Goal: Task Accomplishment & Management: Complete application form

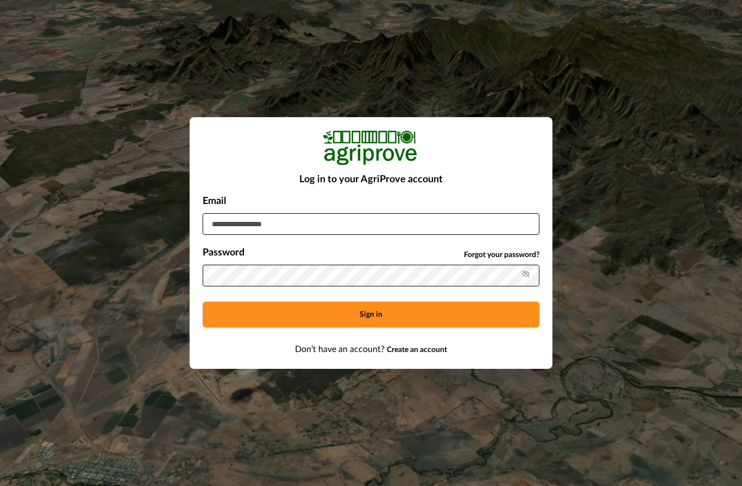
click at [339, 235] on input at bounding box center [370, 224] width 337 height 22
type input "**********"
click at [340, 328] on button "Sign in" at bounding box center [370, 315] width 337 height 26
click at [371, 328] on button "Sign in" at bounding box center [370, 315] width 337 height 26
click at [343, 328] on button "Sign in" at bounding box center [370, 315] width 337 height 26
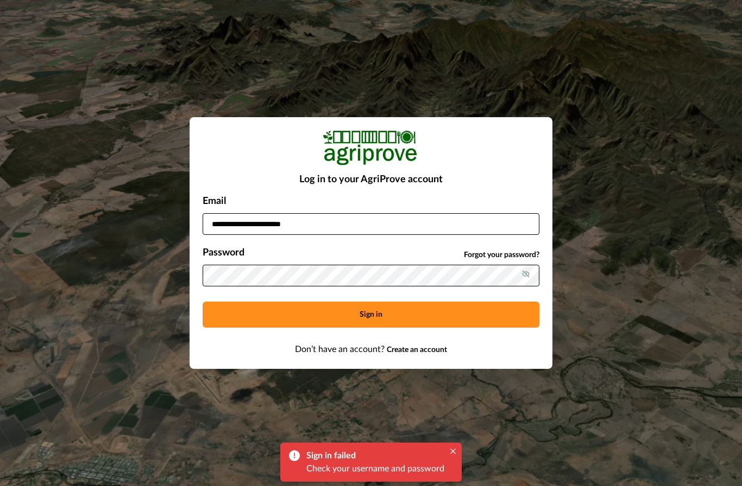
click at [454, 328] on button "Sign in" at bounding box center [370, 315] width 337 height 26
click at [496, 261] on span "Forgot your password?" at bounding box center [501, 255] width 75 height 11
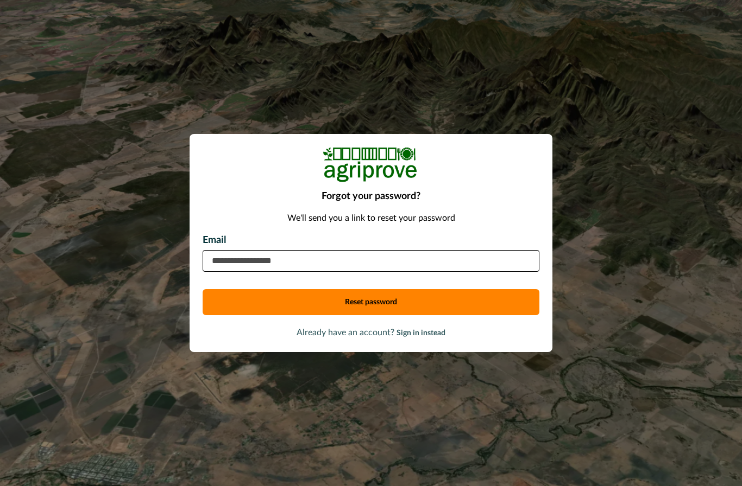
click at [409, 272] on input "email" at bounding box center [370, 261] width 337 height 22
click at [233, 272] on input "email" at bounding box center [370, 261] width 337 height 22
click at [242, 272] on input "email" at bounding box center [370, 261] width 337 height 22
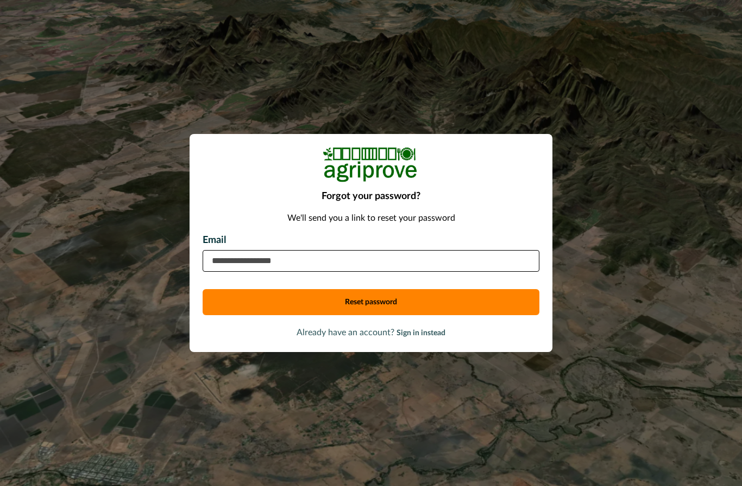
click at [280, 272] on input "email" at bounding box center [370, 261] width 337 height 22
click at [314, 272] on input "email" at bounding box center [370, 261] width 337 height 22
click at [214, 272] on input "email" at bounding box center [370, 261] width 337 height 22
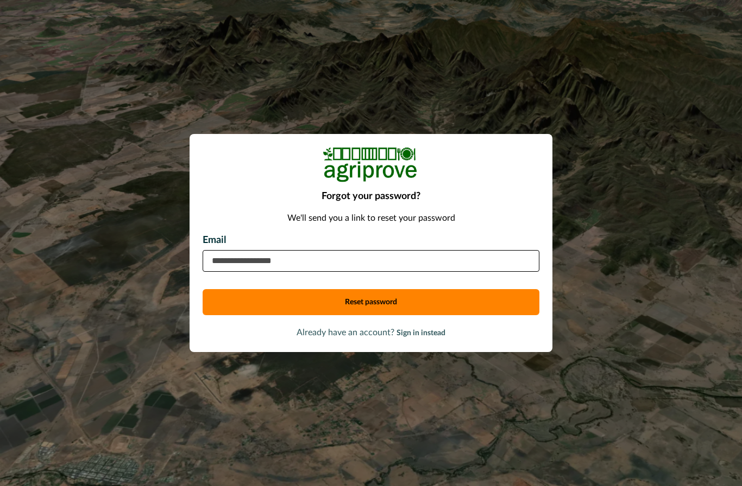
click at [214, 272] on input "email" at bounding box center [370, 261] width 337 height 22
click at [386, 272] on input "email" at bounding box center [370, 261] width 337 height 22
click at [345, 272] on input "email" at bounding box center [370, 261] width 337 height 22
click at [277, 272] on input "email" at bounding box center [370, 261] width 337 height 22
click at [326, 272] on input "email" at bounding box center [370, 261] width 337 height 22
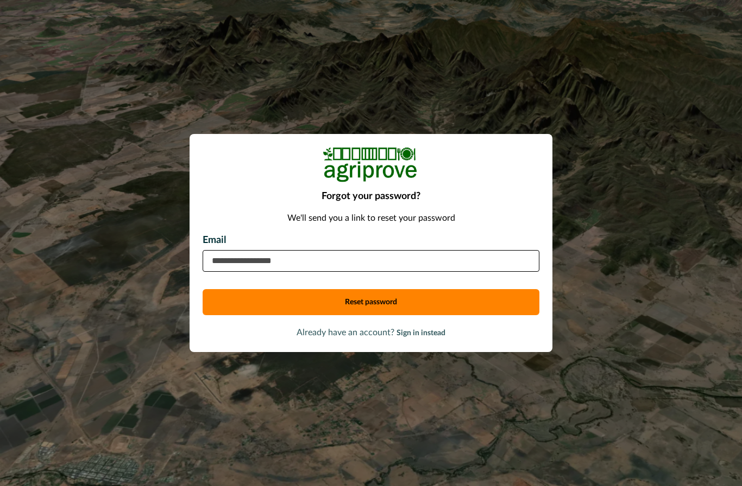
click at [273, 272] on input "email" at bounding box center [370, 261] width 337 height 22
click at [272, 272] on input "email" at bounding box center [370, 261] width 337 height 22
click at [320, 272] on input "email" at bounding box center [370, 261] width 337 height 22
click at [326, 272] on input "email" at bounding box center [370, 261] width 337 height 22
click at [327, 272] on input "email" at bounding box center [370, 261] width 337 height 22
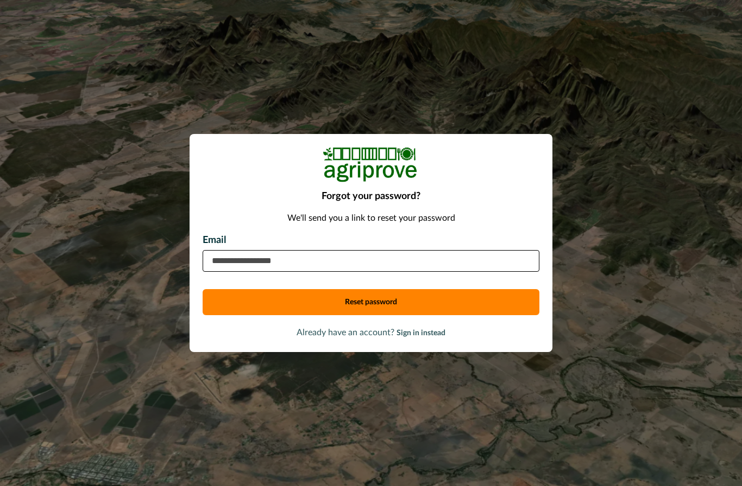
click at [325, 272] on input "email" at bounding box center [370, 261] width 337 height 22
click at [322, 272] on input "email" at bounding box center [370, 261] width 337 height 22
click at [327, 272] on input "email" at bounding box center [370, 261] width 337 height 22
click at [340, 272] on input "email" at bounding box center [370, 261] width 337 height 22
click at [363, 272] on input "email" at bounding box center [370, 261] width 337 height 22
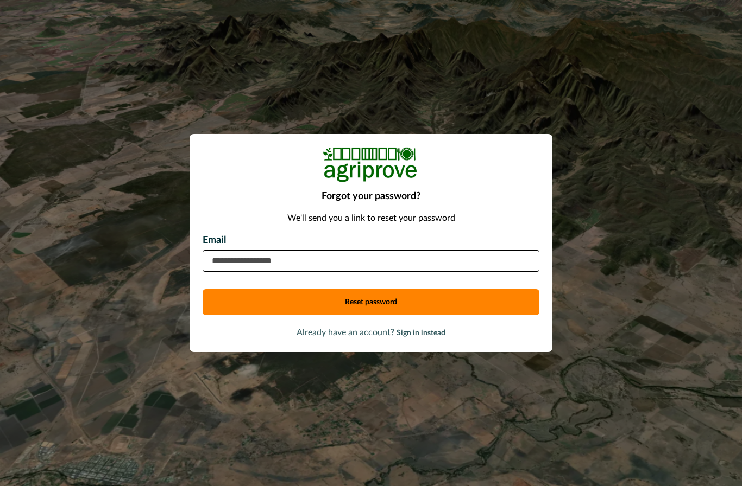
click at [0, 0] on html "Forgot your password? We'll send you a link to reset your password Email Reset …" at bounding box center [371, 243] width 742 height 486
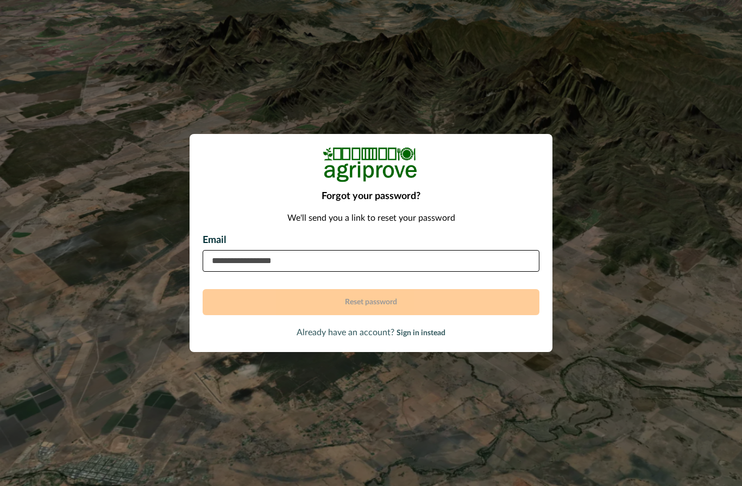
click at [440, 182] on div at bounding box center [370, 164] width 337 height 35
click at [359, 272] on input "email" at bounding box center [370, 261] width 337 height 22
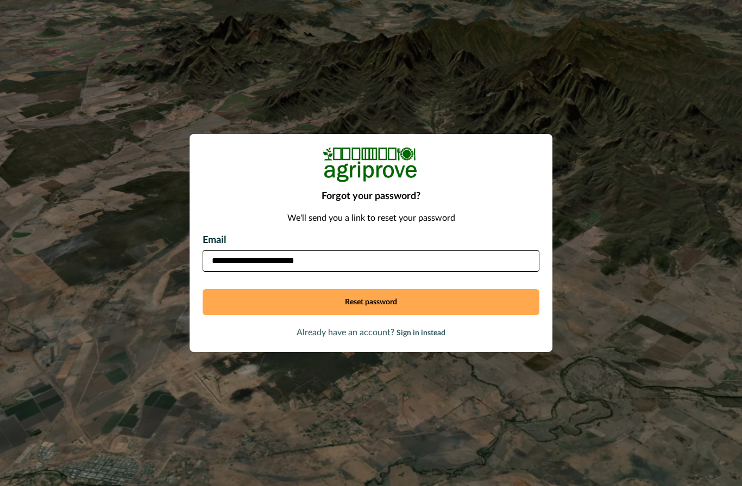
type input "**********"
click at [373, 315] on button "Reset password" at bounding box center [370, 302] width 337 height 26
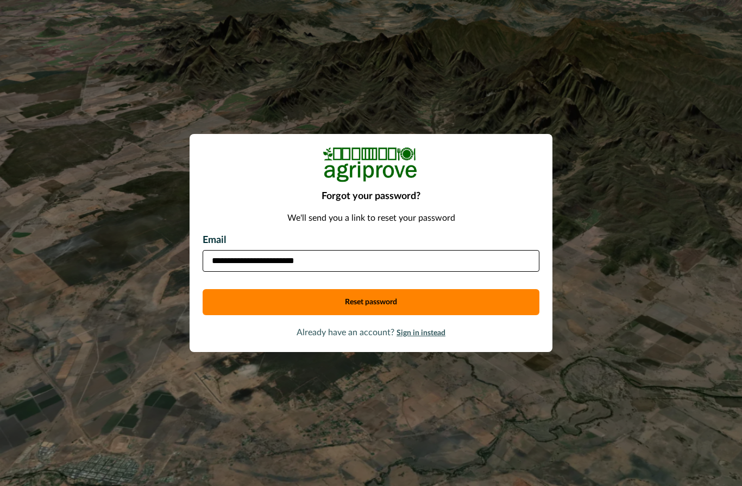
click at [423, 337] on span "Sign in instead" at bounding box center [420, 334] width 49 height 8
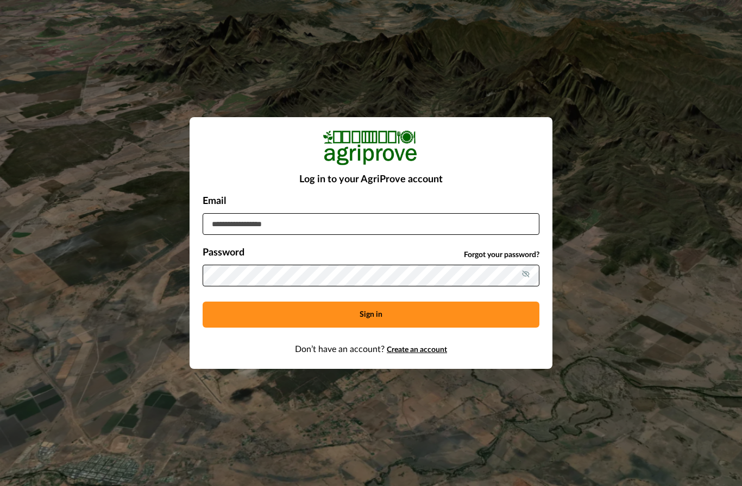
click at [421, 354] on span "Create an account" at bounding box center [417, 350] width 60 height 8
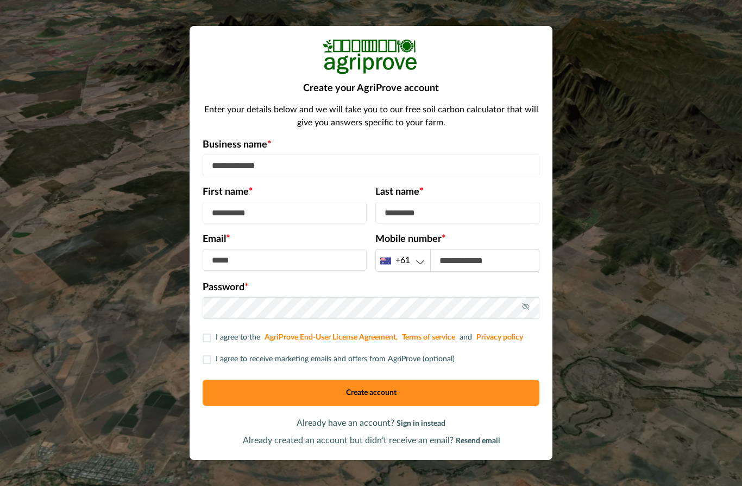
click at [360, 176] on input at bounding box center [370, 166] width 337 height 22
type input "**********"
click at [326, 224] on input at bounding box center [284, 213] width 164 height 22
type input "*****"
click at [436, 224] on input at bounding box center [457, 213] width 164 height 22
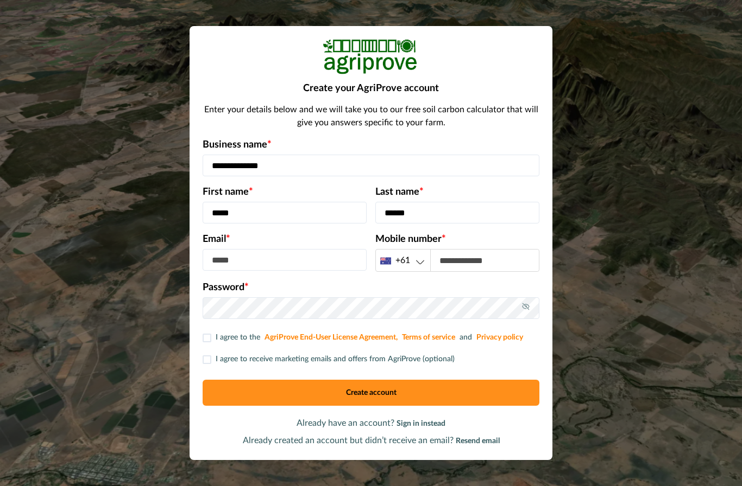
type input "******"
click at [305, 271] on input at bounding box center [284, 260] width 164 height 22
type input "**********"
click at [458, 271] on input at bounding box center [485, 261] width 108 height 22
type input "*********"
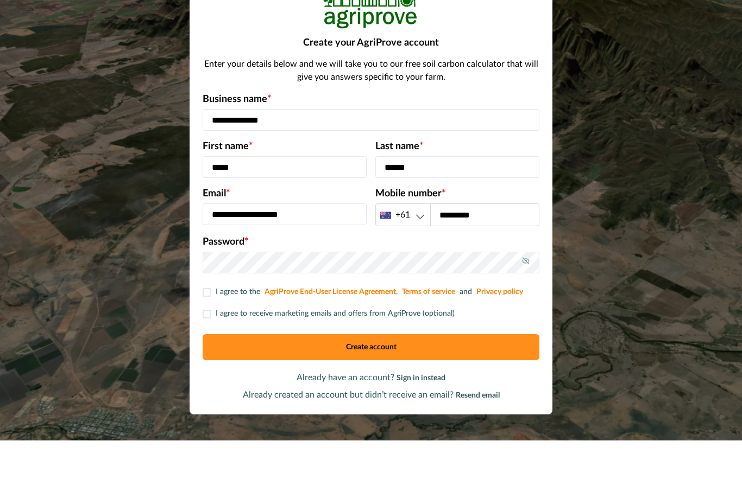
scroll to position [39, 0]
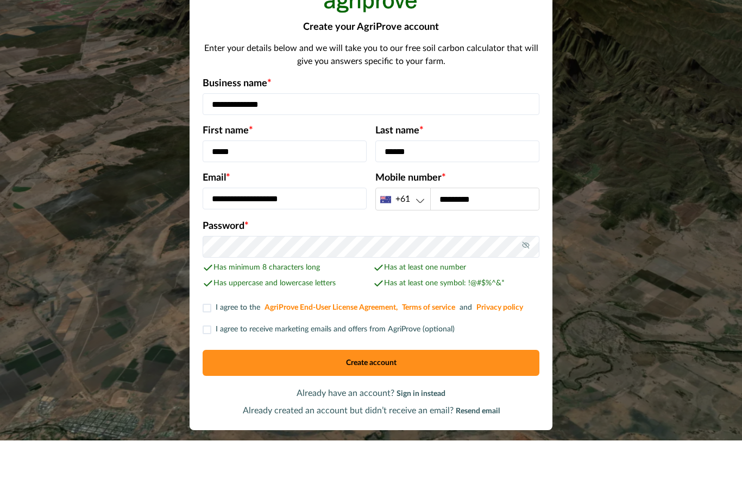
click at [208, 350] on span at bounding box center [206, 354] width 9 height 9
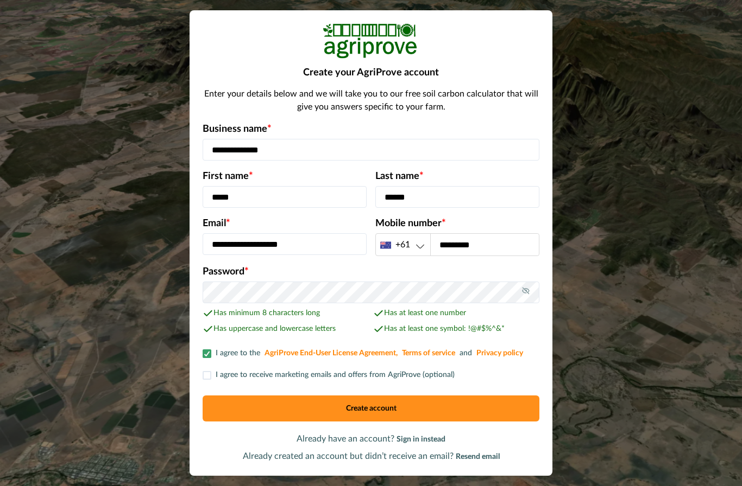
click at [208, 324] on icon at bounding box center [207, 329] width 11 height 11
click at [205, 371] on span at bounding box center [206, 375] width 9 height 9
click at [240, 186] on input "*****" at bounding box center [284, 197] width 164 height 22
type input "*"
type input "*****"
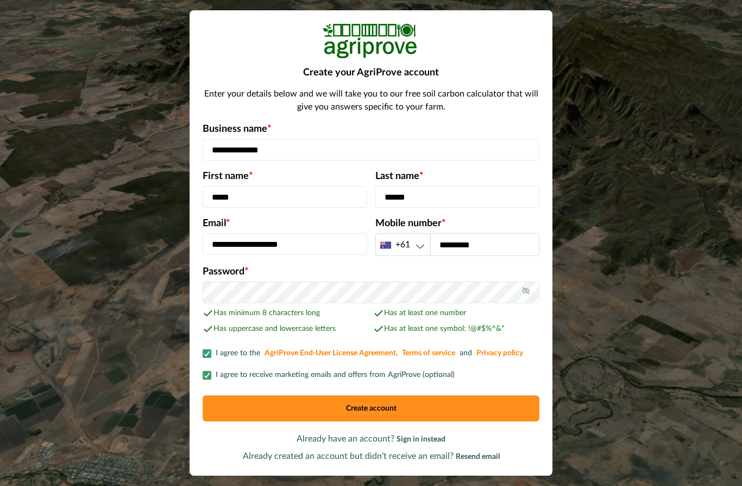
click at [332, 396] on button "Create account" at bounding box center [370, 409] width 337 height 26
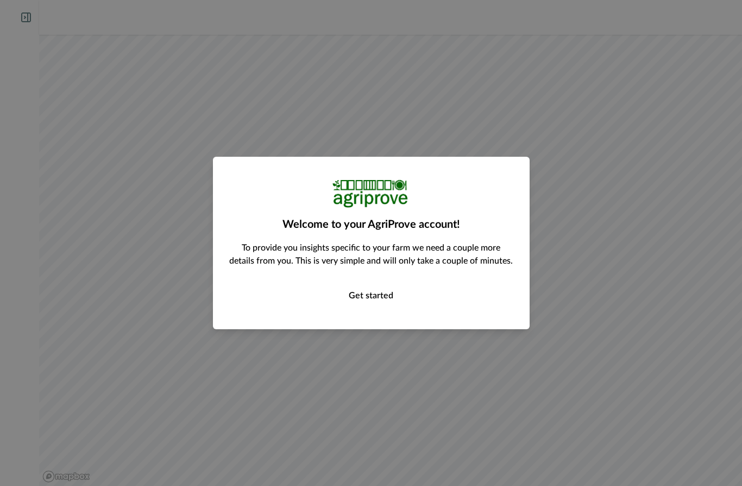
click at [360, 295] on button "Get started" at bounding box center [371, 296] width 284 height 22
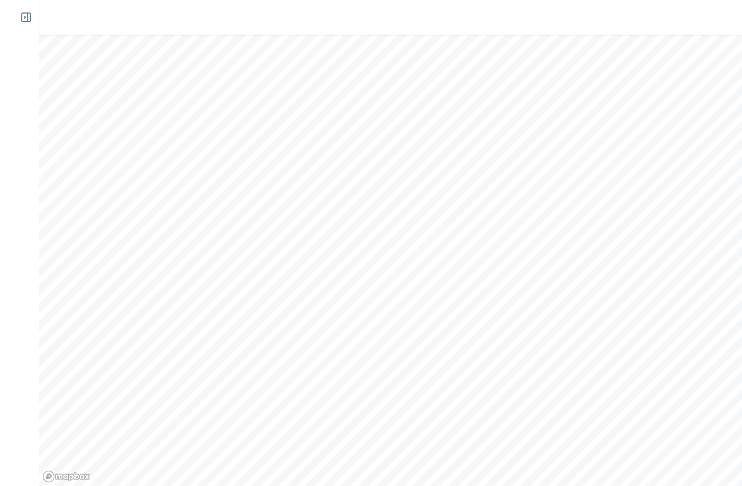
type input "*"
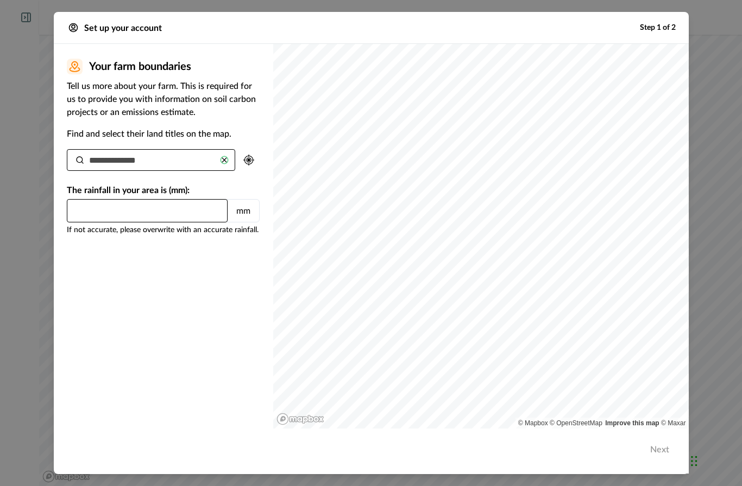
type input "**********"
type input "***"
click at [248, 155] on img "button" at bounding box center [248, 160] width 11 height 11
type input "***"
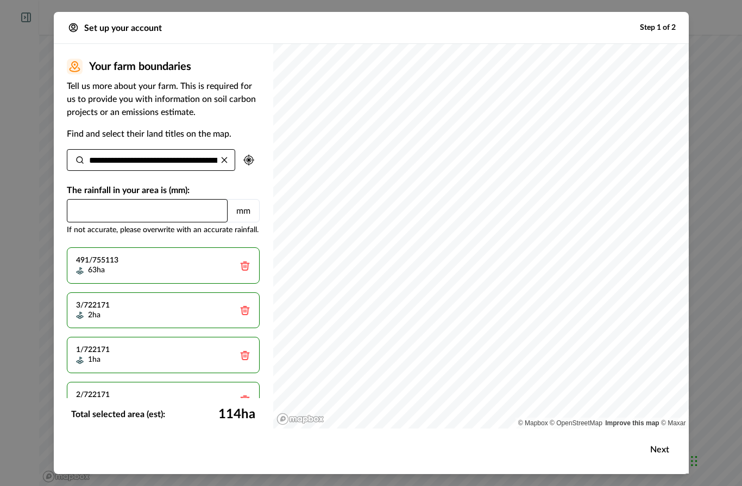
click at [224, 156] on icon at bounding box center [224, 160] width 9 height 9
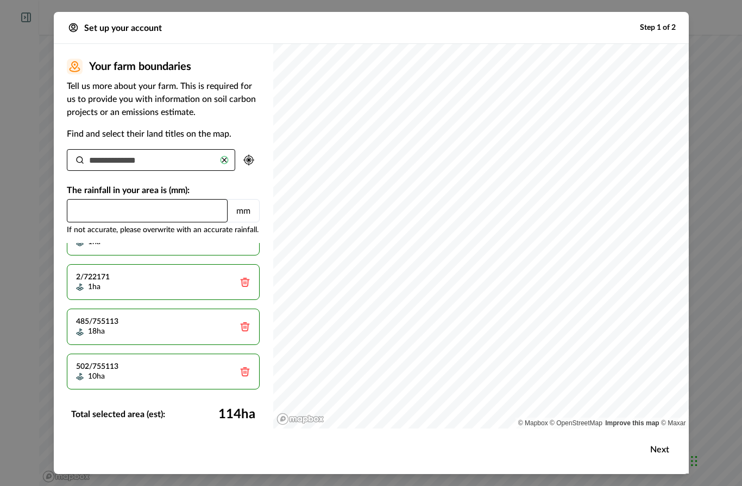
scroll to position [117, 0]
click at [194, 425] on div "Total selected area (est): 114 ha" at bounding box center [163, 415] width 193 height 28
click at [659, 461] on button "Next" at bounding box center [659, 450] width 36 height 22
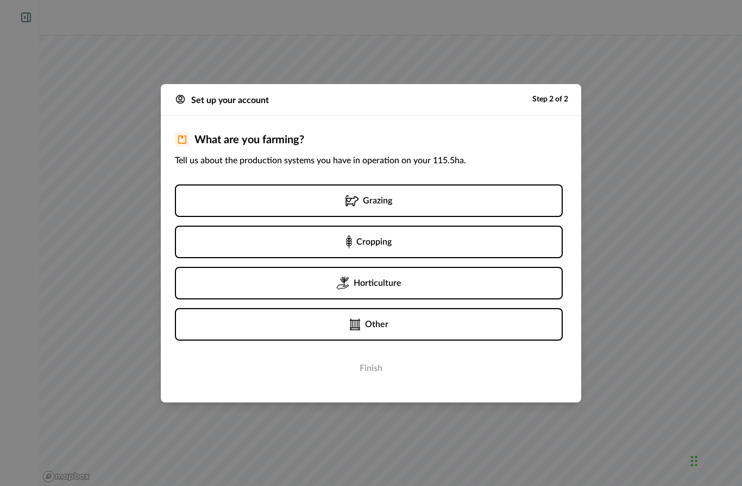
click at [362, 202] on div "Grazing" at bounding box center [368, 200] width 47 height 13
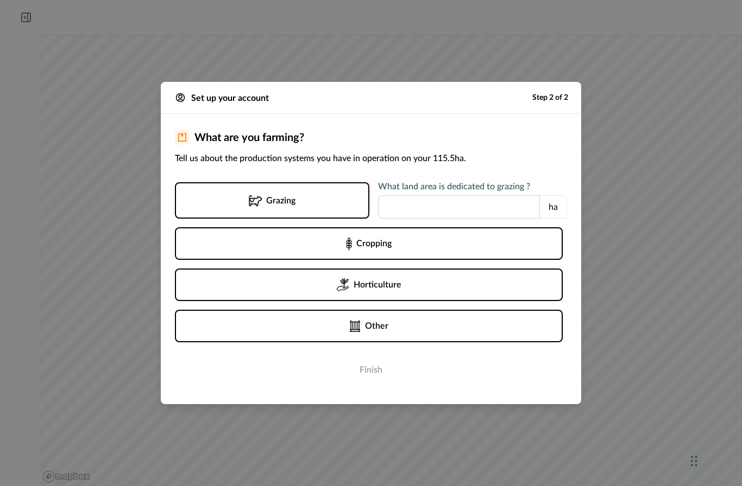
click at [450, 207] on input "number" at bounding box center [459, 206] width 162 height 23
type input "**"
click at [392, 244] on div "Cropping" at bounding box center [368, 243] width 372 height 17
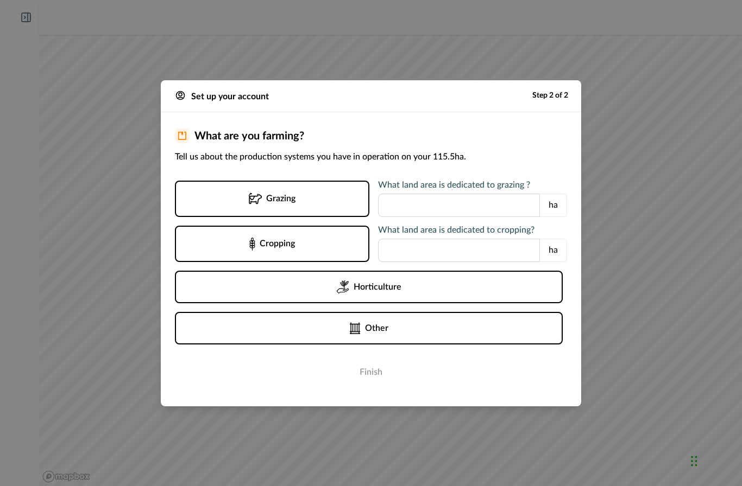
click at [408, 250] on input "number" at bounding box center [459, 250] width 162 height 23
type input "**"
click at [372, 374] on button "Finish" at bounding box center [371, 373] width 392 height 22
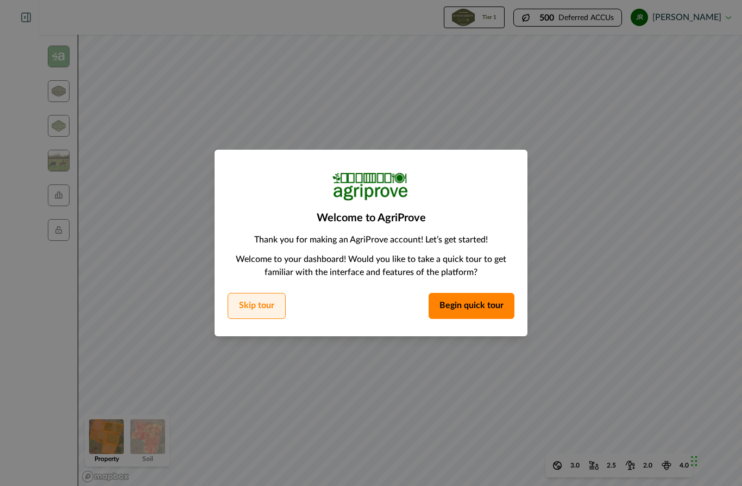
click at [264, 310] on button "Skip tour" at bounding box center [256, 306] width 58 height 26
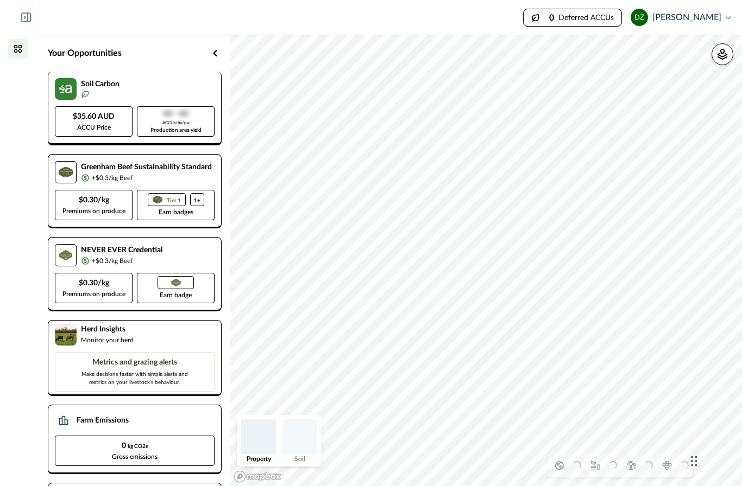
click at [182, 121] on p "ACCUs/ha/pa" at bounding box center [175, 123] width 27 height 7
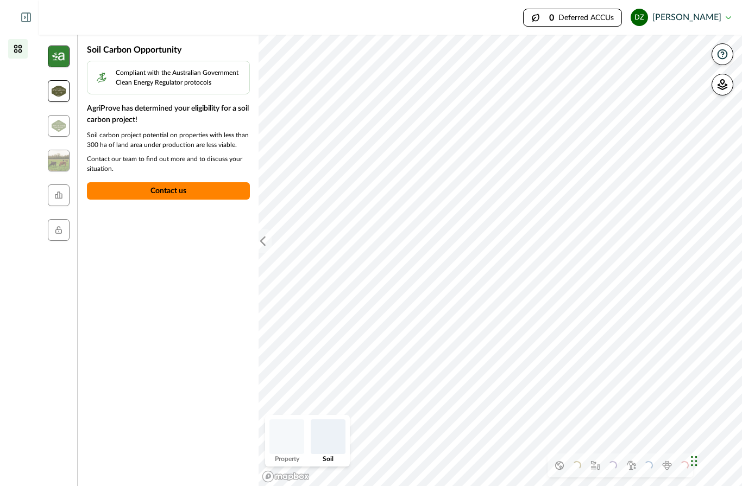
click at [57, 88] on img at bounding box center [59, 91] width 14 height 11
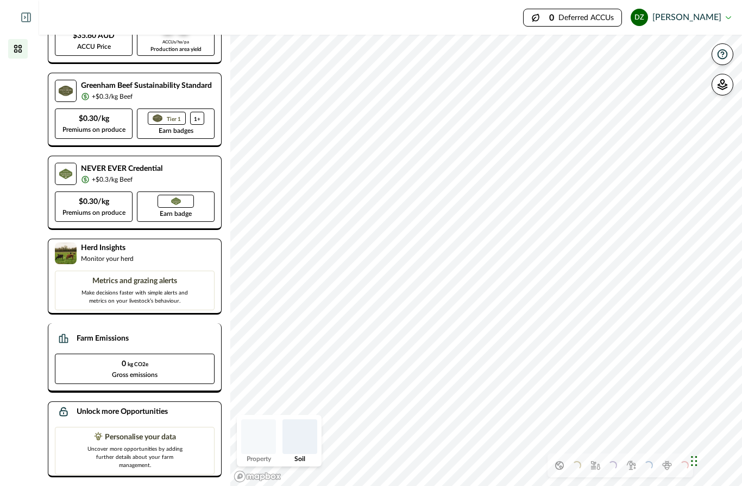
scroll to position [45, 0]
click at [137, 370] on p "Gross emissions" at bounding box center [135, 375] width 46 height 10
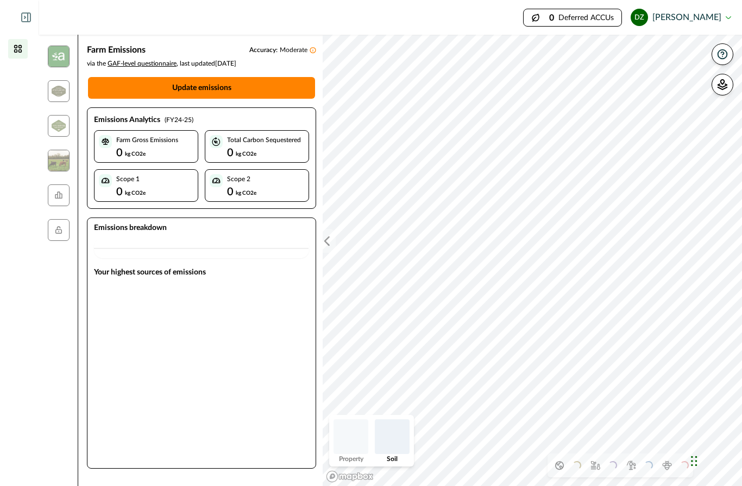
scroll to position [0, 0]
click at [54, 58] on img at bounding box center [59, 57] width 22 height 22
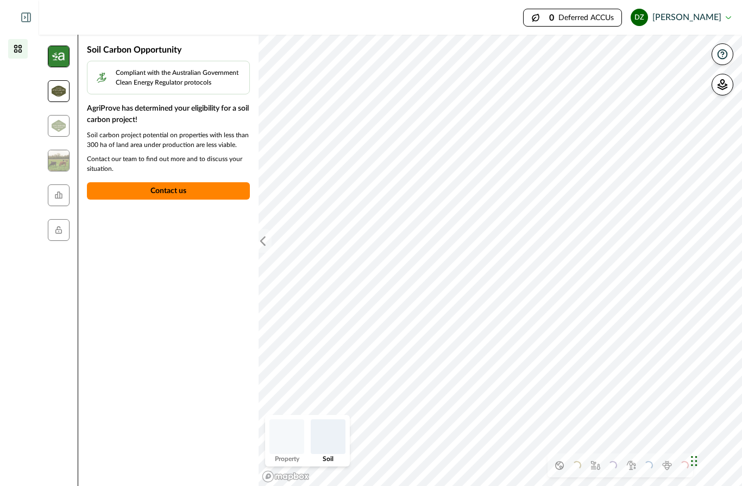
click at [59, 93] on img at bounding box center [59, 91] width 14 height 11
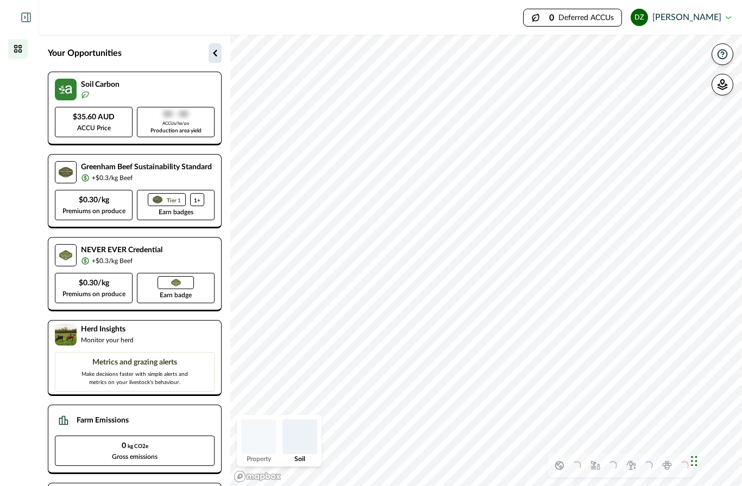
click at [216, 55] on icon "button" at bounding box center [215, 53] width 4 height 7
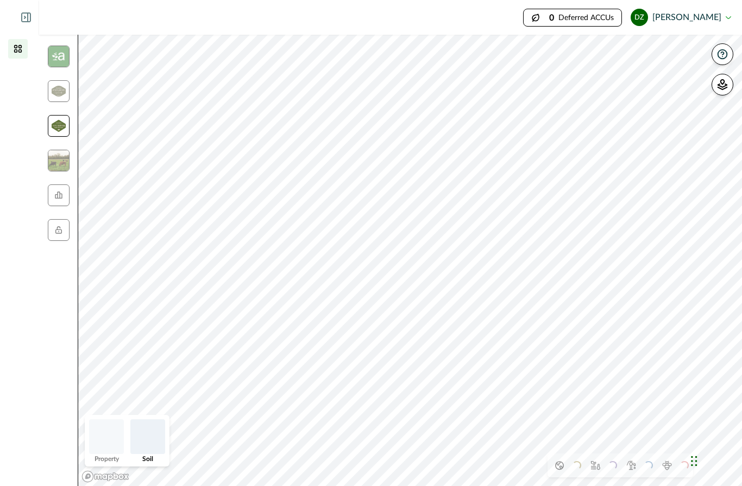
click at [63, 127] on img at bounding box center [59, 125] width 14 height 11
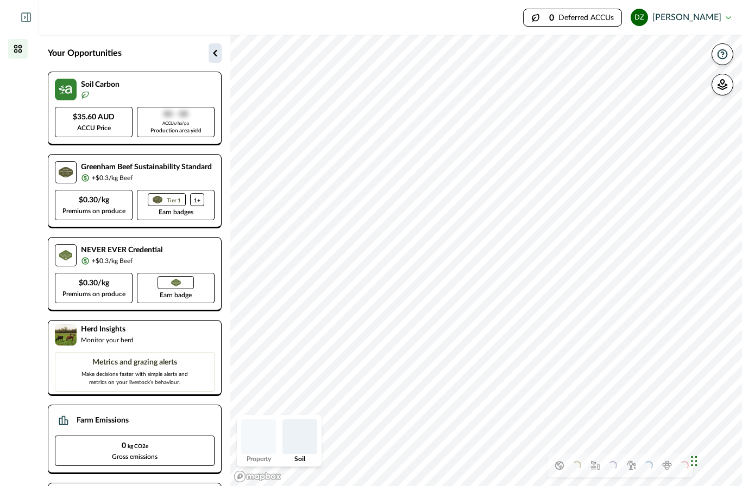
click at [214, 57] on icon "button" at bounding box center [214, 53] width 13 height 13
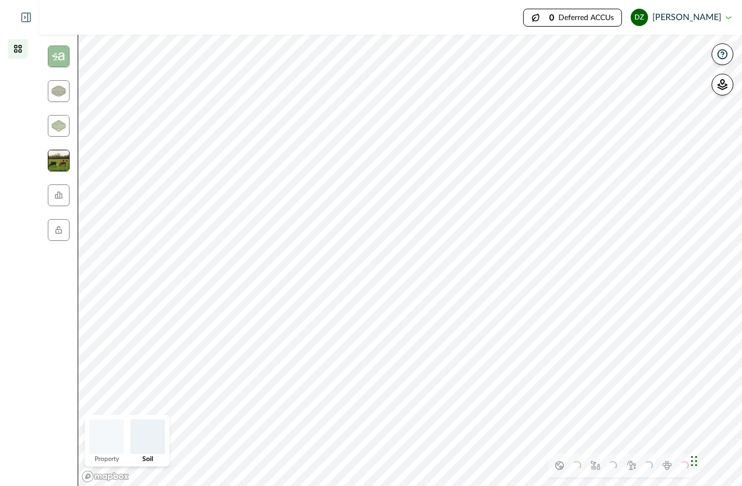
click at [62, 163] on img at bounding box center [59, 161] width 22 height 22
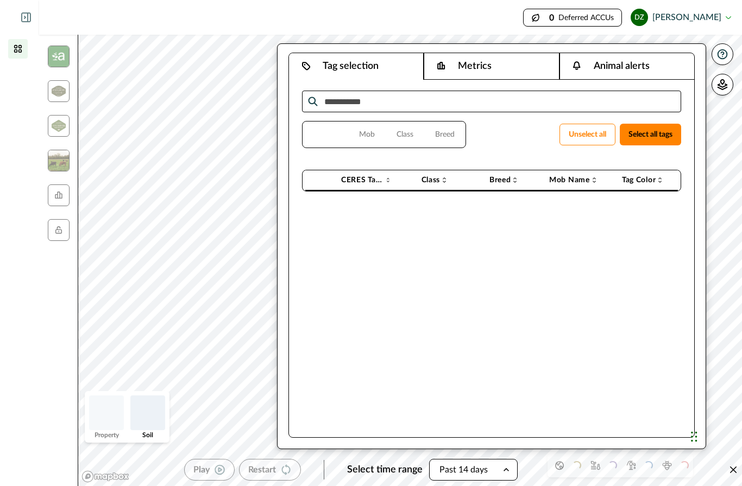
click at [613, 62] on button "Animal alerts" at bounding box center [626, 66] width 135 height 27
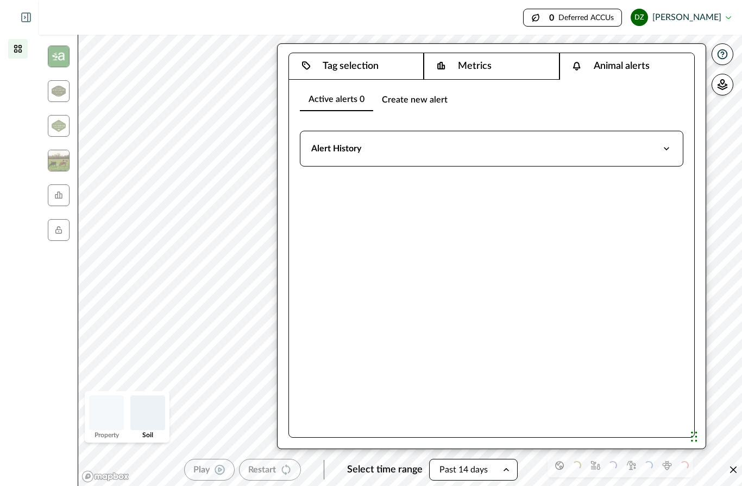
click at [504, 72] on button "Metrics" at bounding box center [490, 66] width 135 height 27
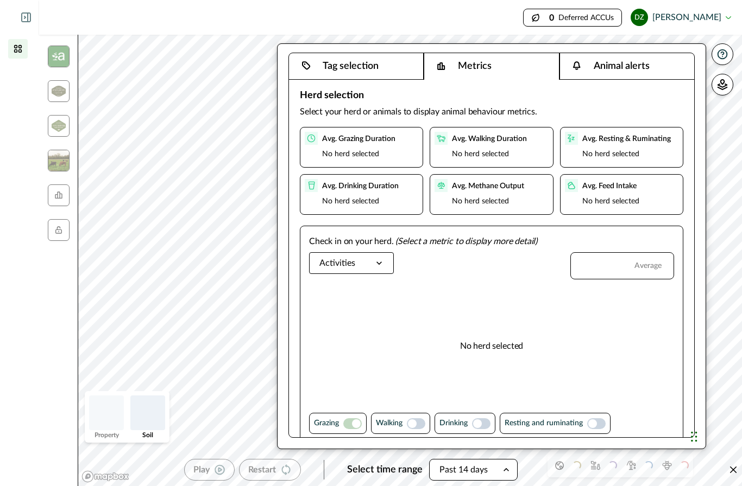
click at [380, 262] on icon at bounding box center [378, 263] width 11 height 11
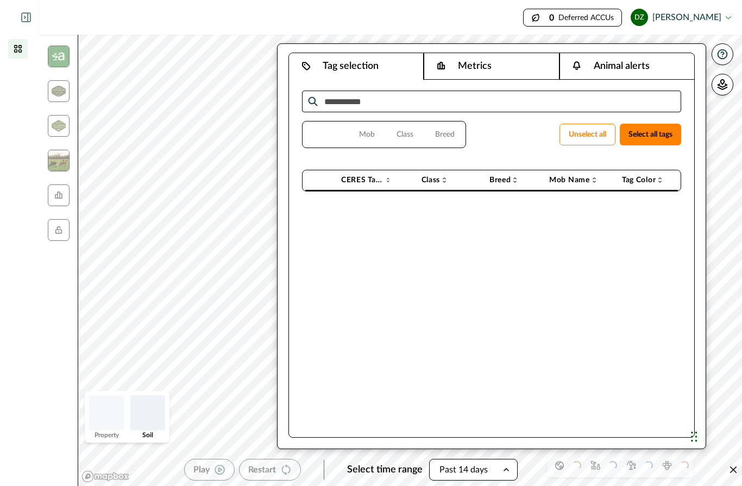
click at [372, 72] on button "Tag selection" at bounding box center [356, 66] width 135 height 27
click at [384, 182] on icon at bounding box center [387, 180] width 7 height 9
click at [440, 179] on icon at bounding box center [444, 180] width 9 height 9
click at [371, 136] on button "Mob" at bounding box center [366, 135] width 33 height 22
click at [399, 135] on button "Class" at bounding box center [405, 135] width 34 height 22
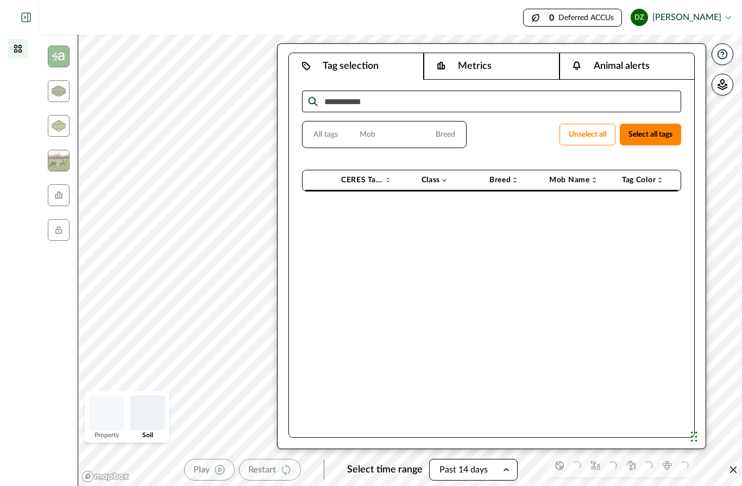
click at [362, 101] on input "search" at bounding box center [491, 102] width 379 height 22
click at [61, 198] on icon at bounding box center [58, 195] width 7 height 7
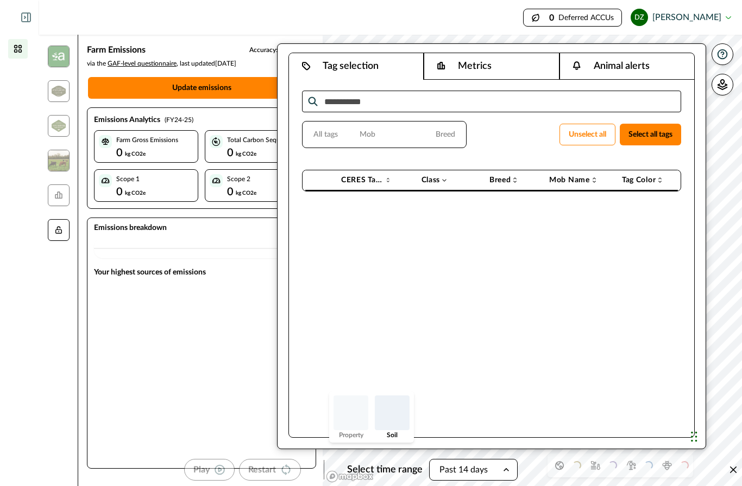
click at [58, 233] on icon at bounding box center [58, 230] width 9 height 9
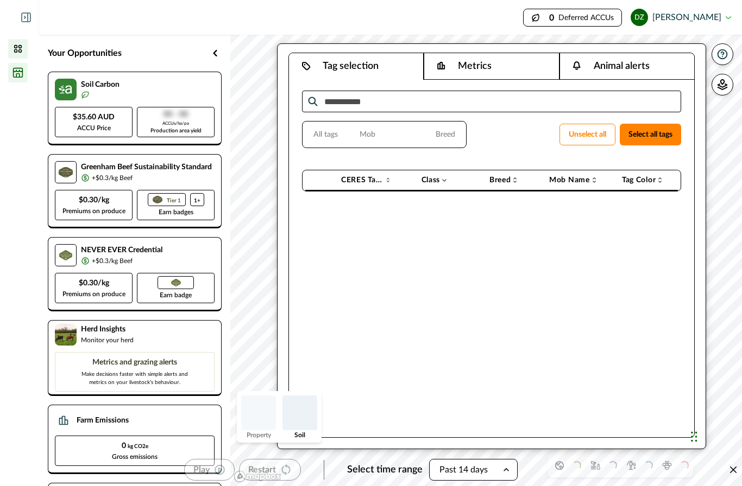
click at [15, 74] on icon at bounding box center [17, 72] width 11 height 11
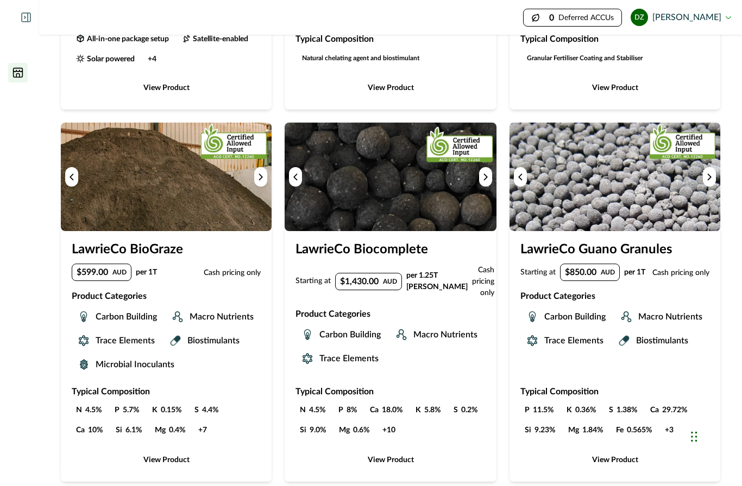
scroll to position [788, 0]
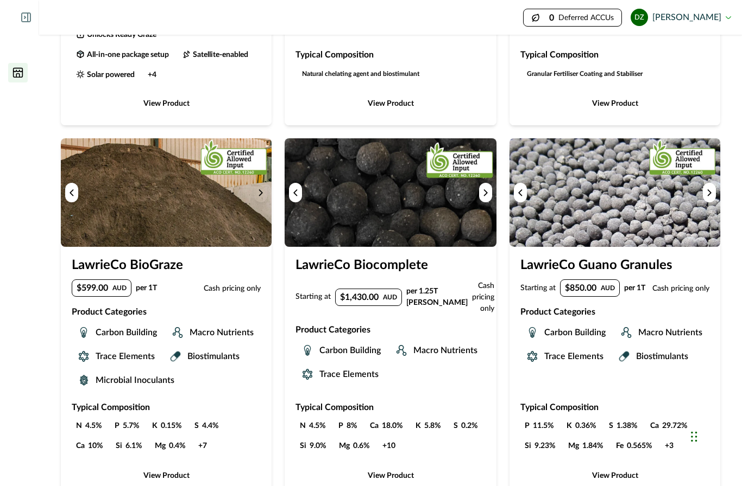
click at [259, 191] on icon "Next image" at bounding box center [261, 193] width 8 height 8
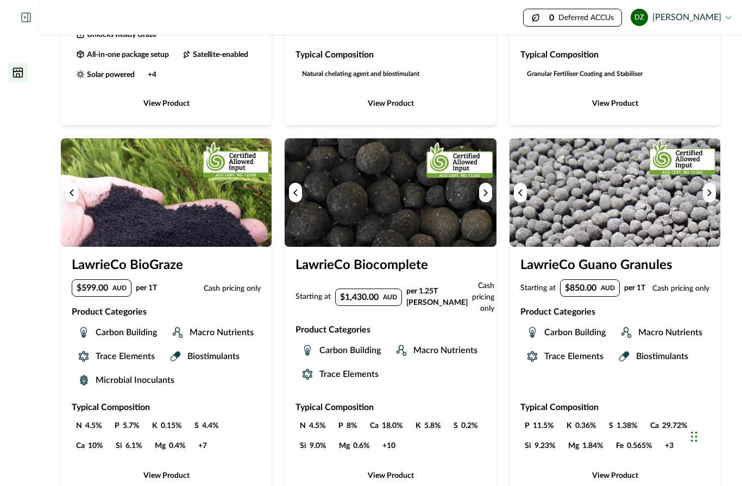
click at [263, 195] on icon "Next image" at bounding box center [261, 193] width 8 height 8
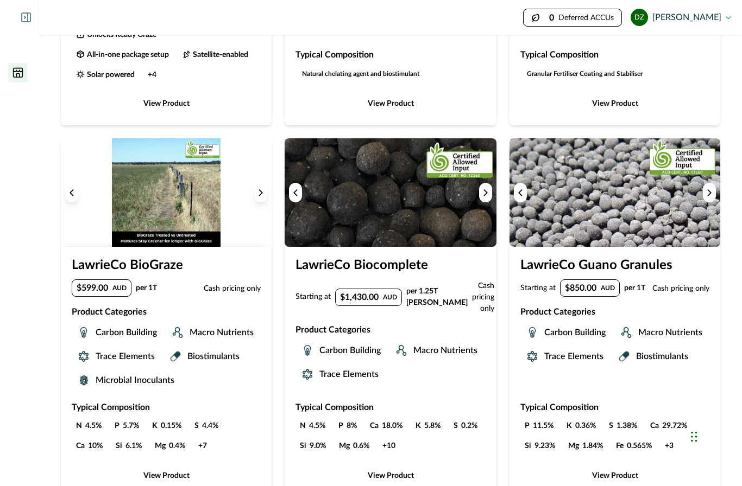
click at [263, 195] on icon "Next image" at bounding box center [261, 193] width 8 height 8
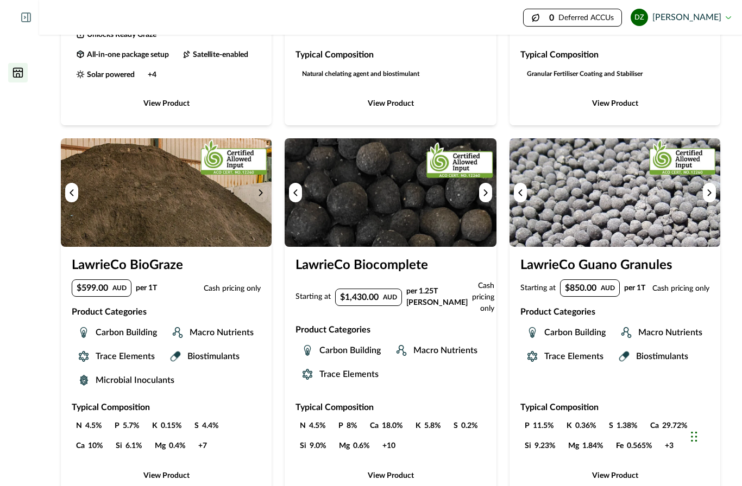
click at [263, 195] on icon "Next image" at bounding box center [261, 193] width 8 height 8
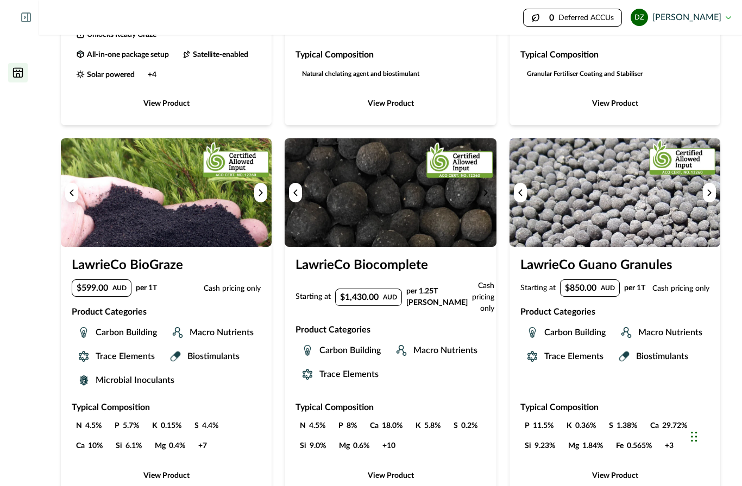
click at [484, 192] on icon "Next image" at bounding box center [486, 193] width 8 height 8
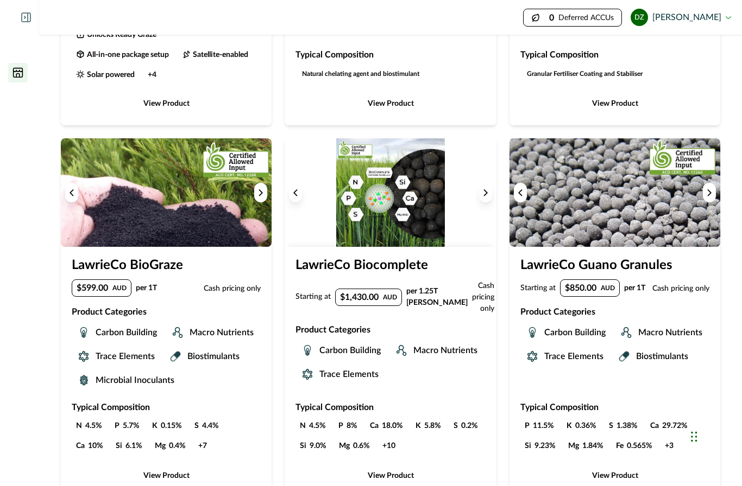
click at [484, 192] on icon "Next image" at bounding box center [486, 193] width 8 height 8
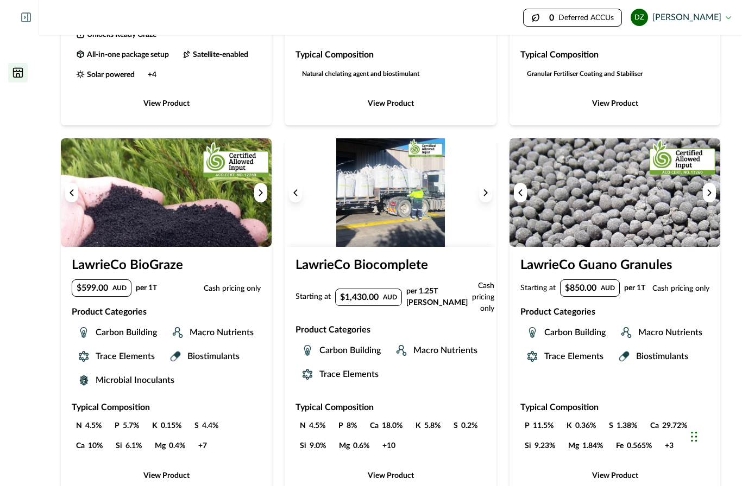
click at [484, 192] on icon "Next image" at bounding box center [486, 193] width 8 height 8
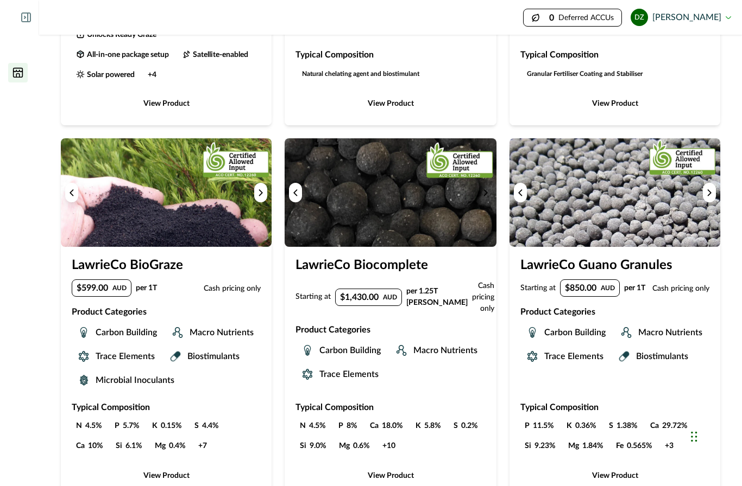
click at [484, 192] on icon "Next image" at bounding box center [486, 193] width 8 height 8
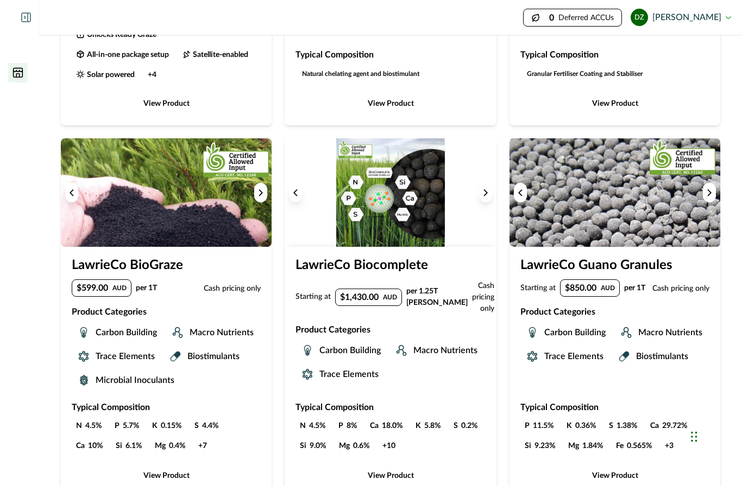
click at [484, 192] on icon "Next image" at bounding box center [486, 193] width 8 height 8
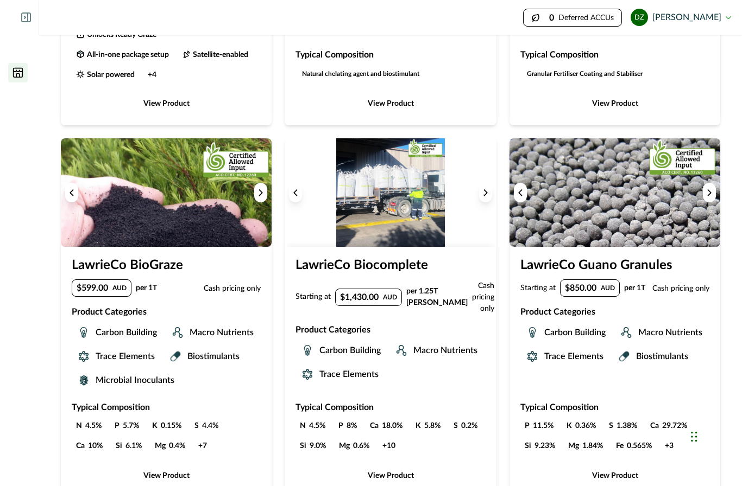
click at [484, 192] on icon "Next image" at bounding box center [486, 193] width 8 height 8
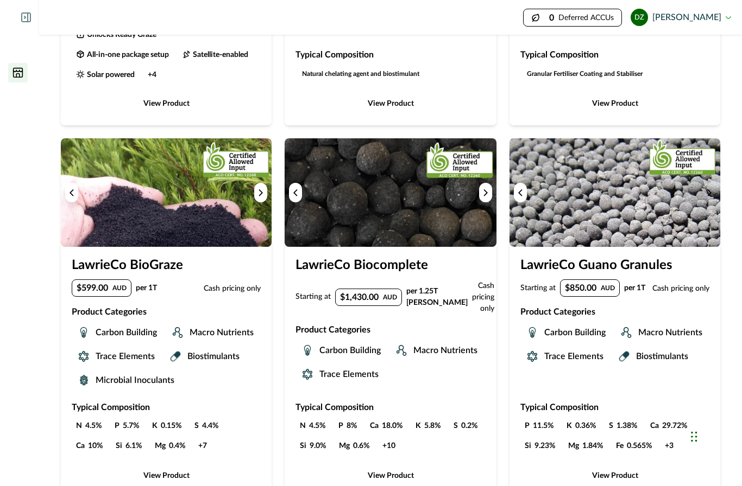
click at [708, 196] on icon "Next image" at bounding box center [709, 193] width 8 height 8
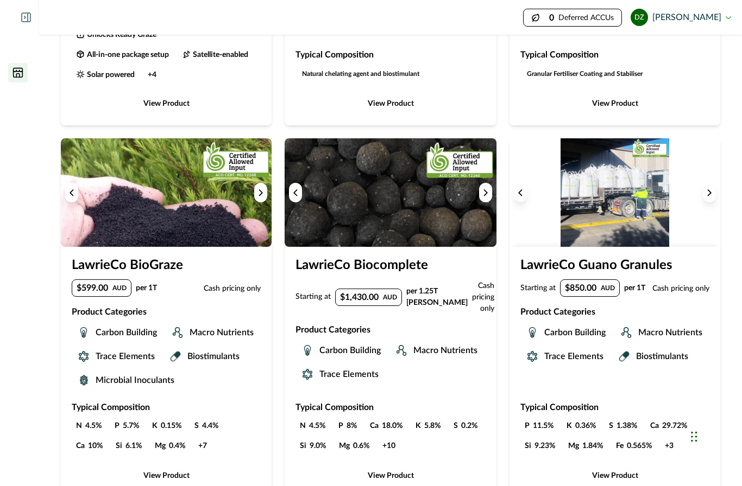
click at [708, 195] on icon "Next image" at bounding box center [709, 193] width 3 height 6
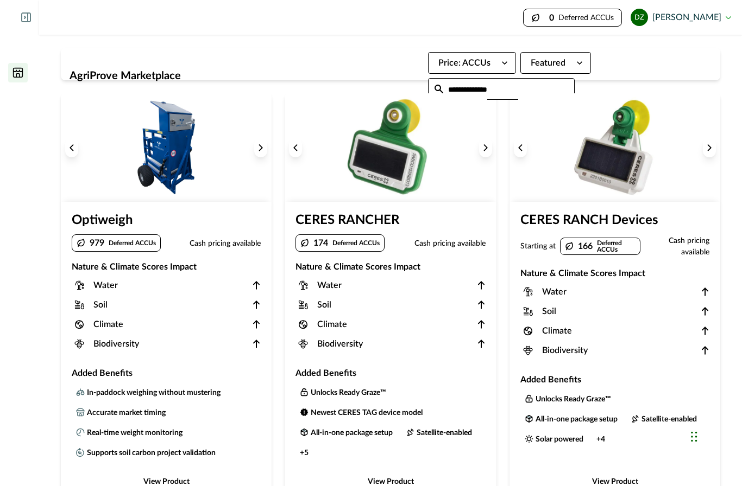
scroll to position [0, 0]
click at [17, 100] on icon at bounding box center [18, 96] width 8 height 9
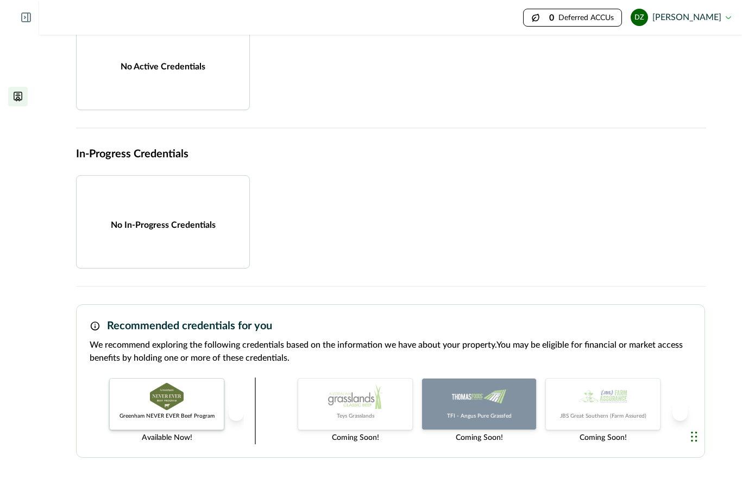
scroll to position [79, 0]
click at [680, 411] on icon "Next project" at bounding box center [680, 412] width 8 height 8
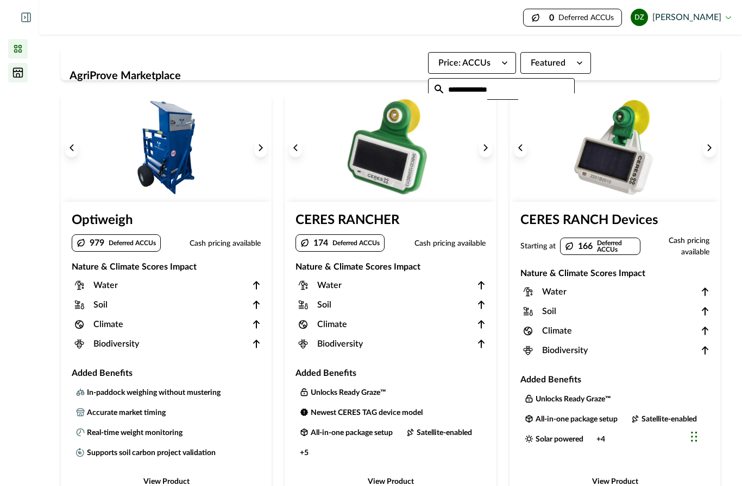
click at [14, 50] on icon at bounding box center [18, 49] width 8 height 8
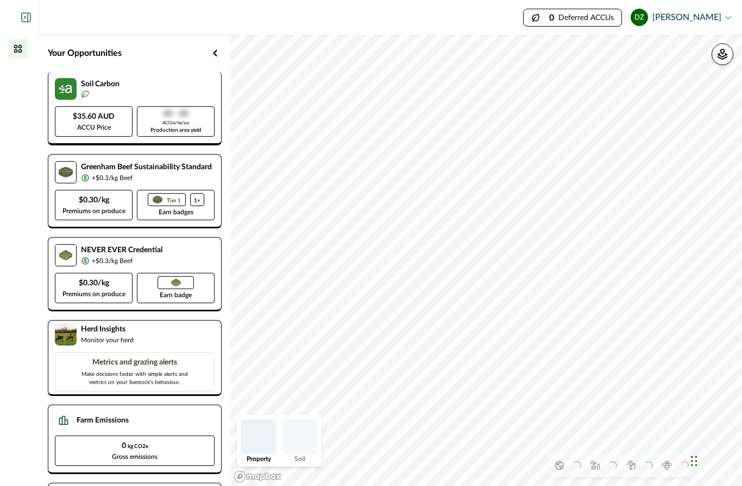
click at [98, 94] on div at bounding box center [100, 94] width 39 height 9
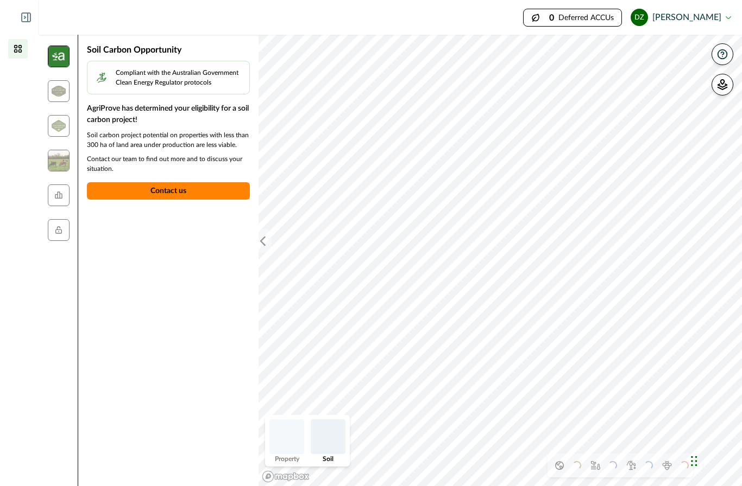
click at [54, 55] on img at bounding box center [59, 57] width 22 height 22
click at [16, 49] on icon at bounding box center [17, 48] width 11 height 11
click at [10, 17] on img at bounding box center [10, 17] width 16 height 10
click at [26, 17] on icon at bounding box center [24, 17] width 1 height 2
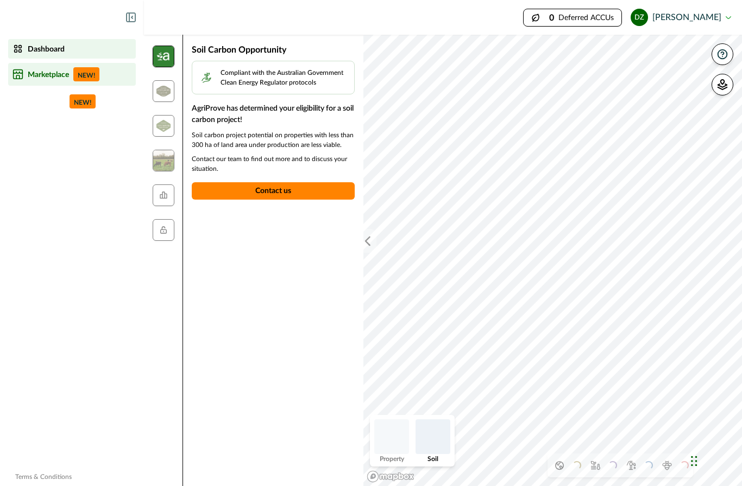
click at [33, 81] on div "Marketplace NEW!" at bounding box center [71, 74] width 119 height 14
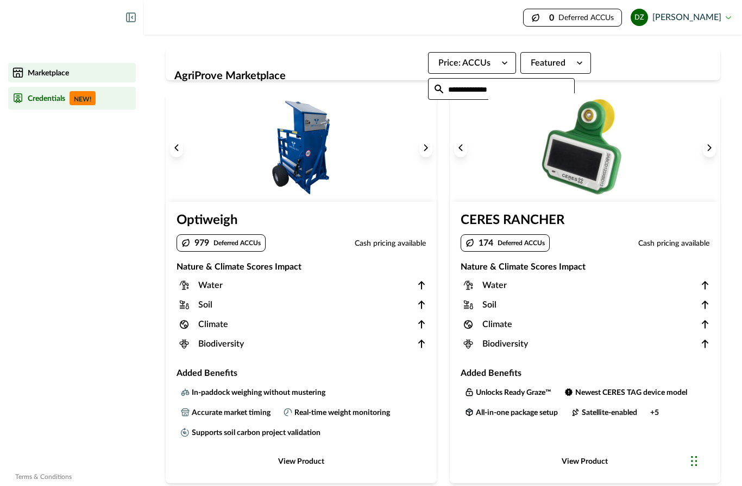
click at [37, 99] on p "Credentials" at bounding box center [46, 98] width 37 height 9
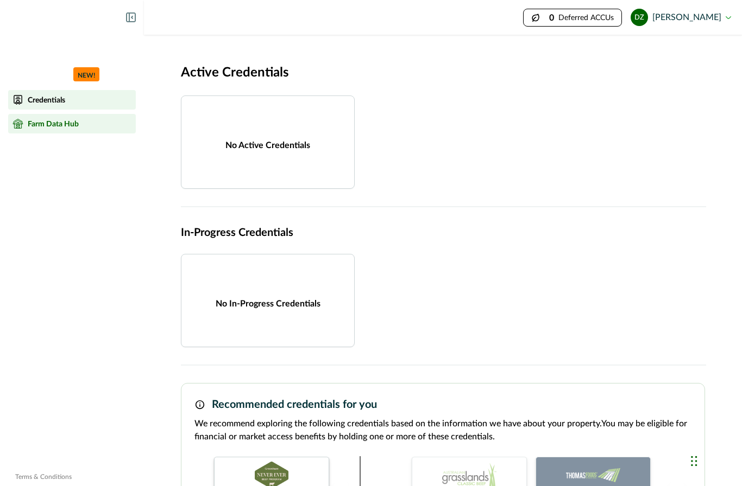
click at [43, 122] on p "Farm Data Hub" at bounding box center [53, 123] width 51 height 9
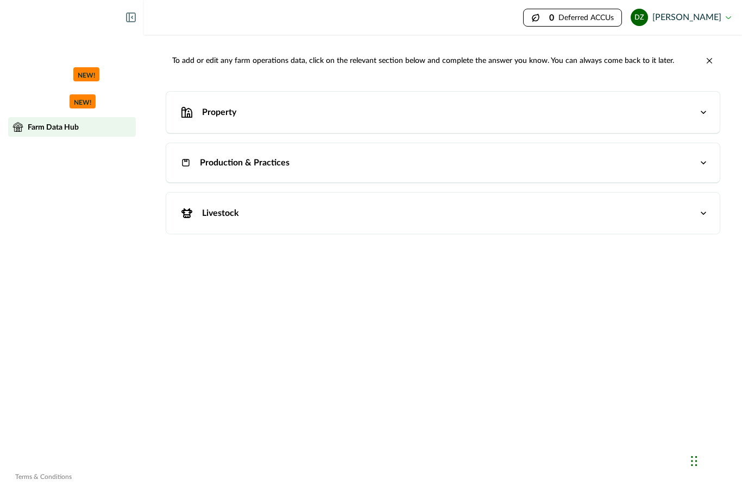
click at [213, 111] on p "Property" at bounding box center [219, 112] width 34 height 13
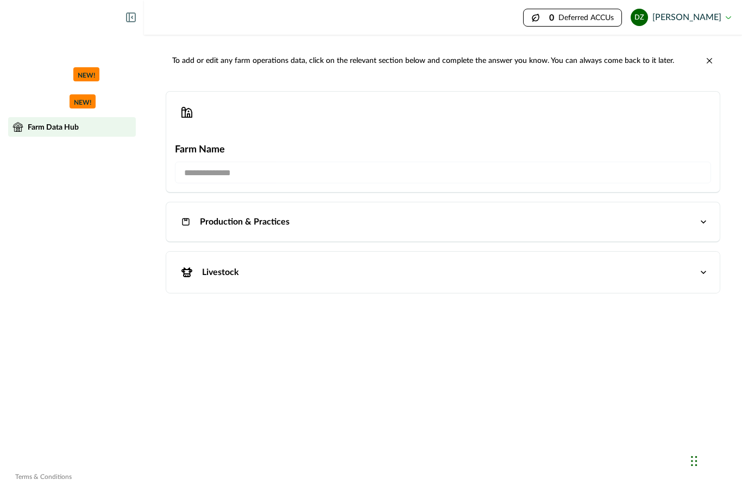
click at [244, 222] on p "Production & Practices" at bounding box center [245, 222] width 90 height 13
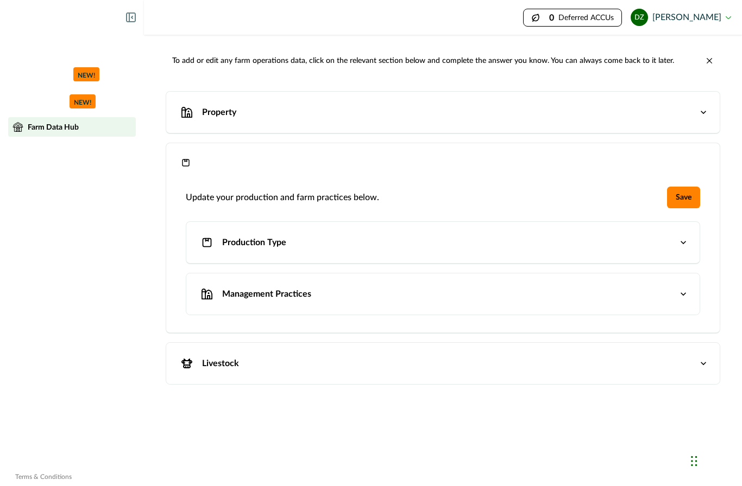
click at [257, 248] on p "Production Type" at bounding box center [254, 242] width 64 height 13
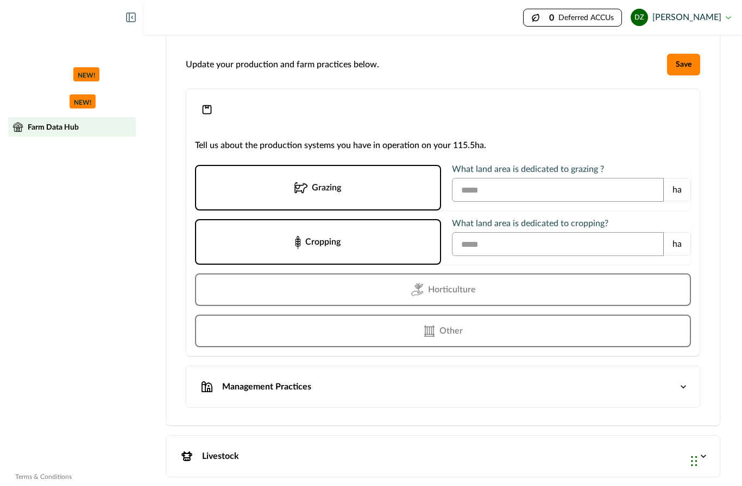
scroll to position [133, 0]
click at [283, 386] on p "Management Practices" at bounding box center [266, 387] width 89 height 13
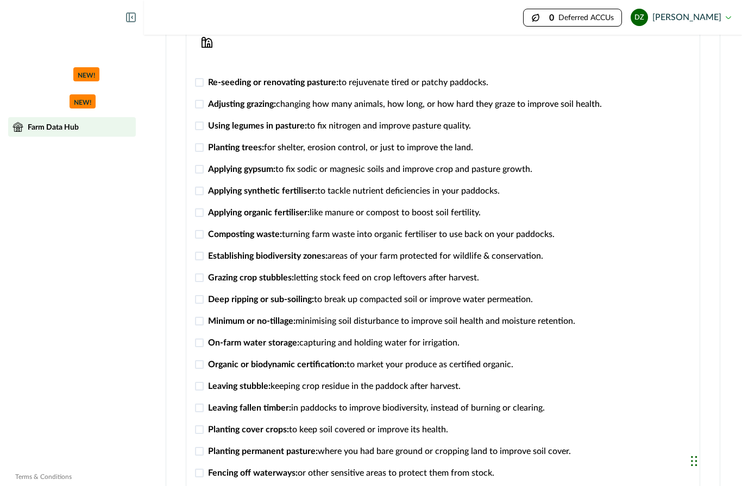
scroll to position [251, 0]
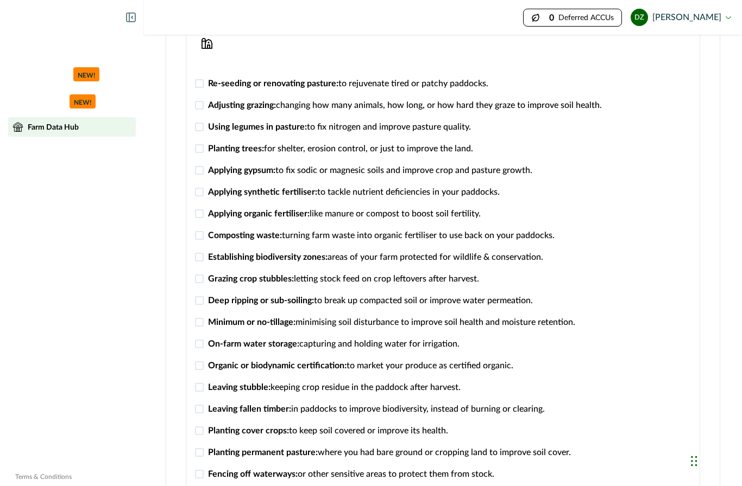
click at [200, 105] on span at bounding box center [199, 105] width 9 height 9
click at [202, 149] on span at bounding box center [199, 148] width 9 height 9
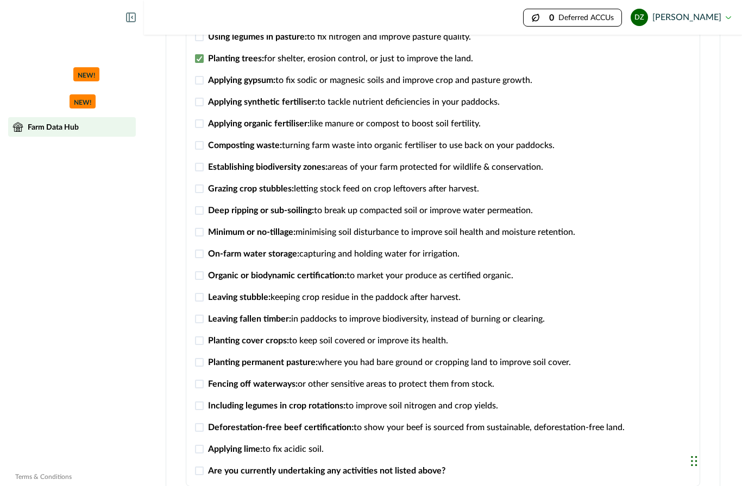
scroll to position [341, 0]
click at [195, 170] on span at bounding box center [199, 166] width 9 height 9
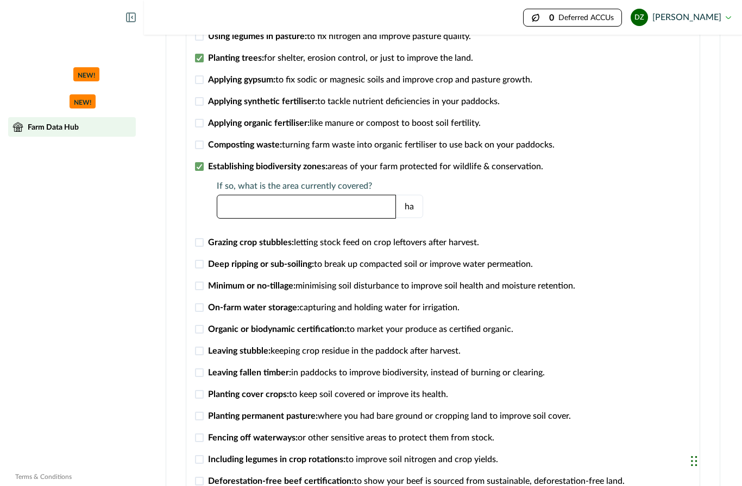
click at [244, 207] on input "*" at bounding box center [306, 207] width 179 height 24
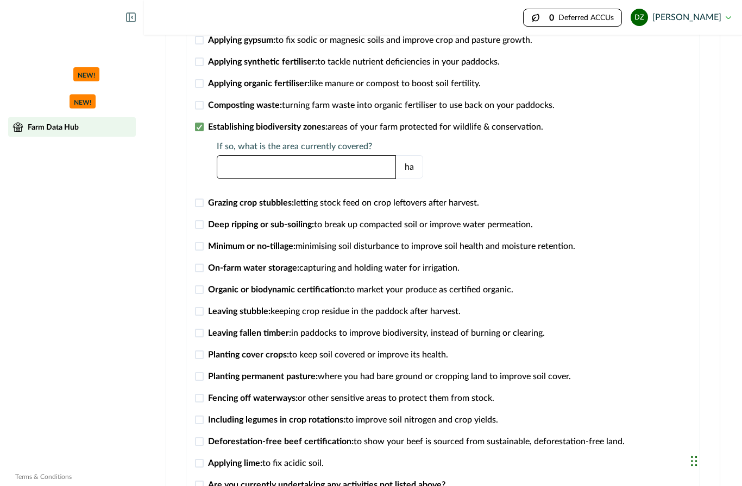
scroll to position [414, 0]
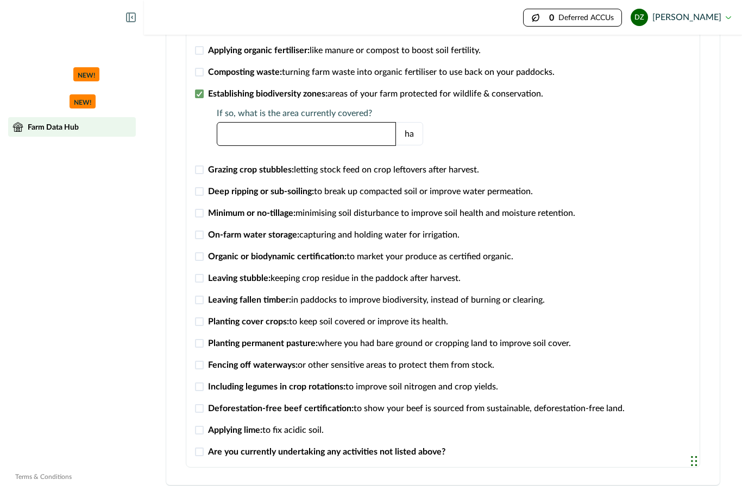
type input "**"
click at [200, 172] on span at bounding box center [199, 170] width 9 height 9
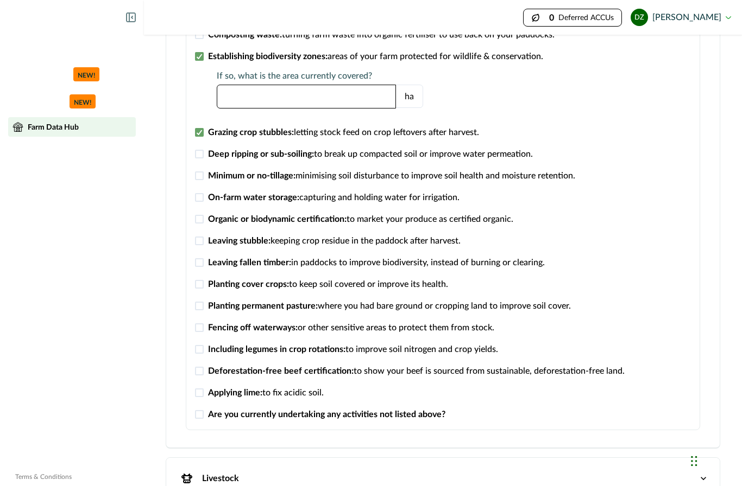
scroll to position [464, 0]
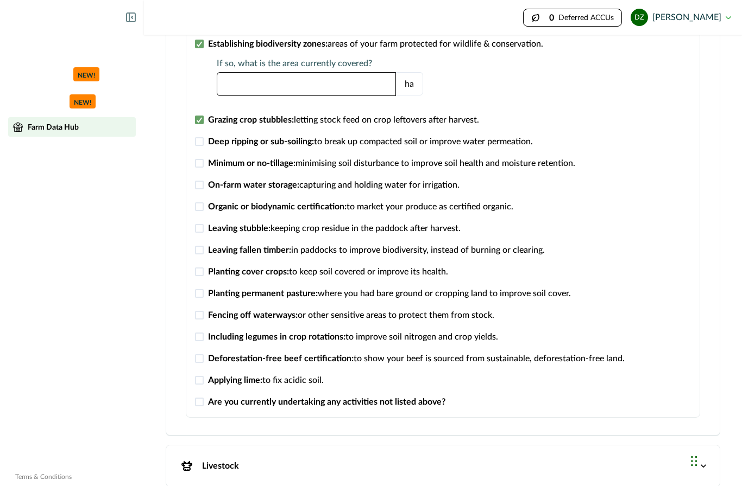
click at [200, 164] on span at bounding box center [199, 163] width 9 height 9
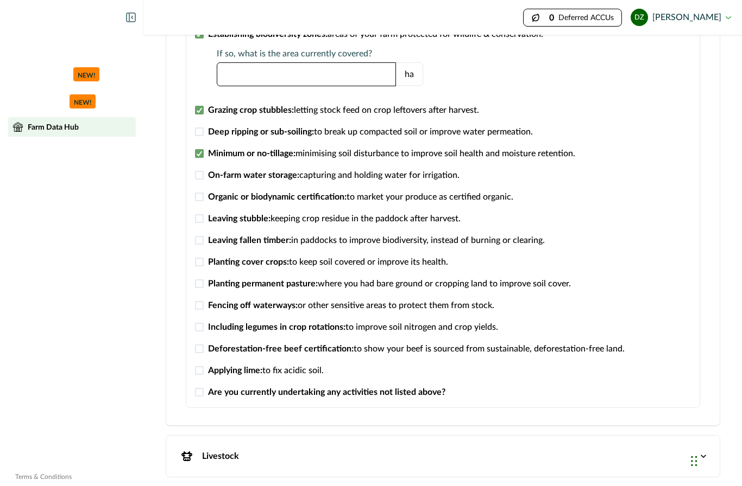
scroll to position [474, 0]
click at [200, 176] on span at bounding box center [199, 175] width 9 height 9
click at [197, 216] on span at bounding box center [199, 218] width 9 height 9
click at [200, 240] on span at bounding box center [199, 240] width 9 height 9
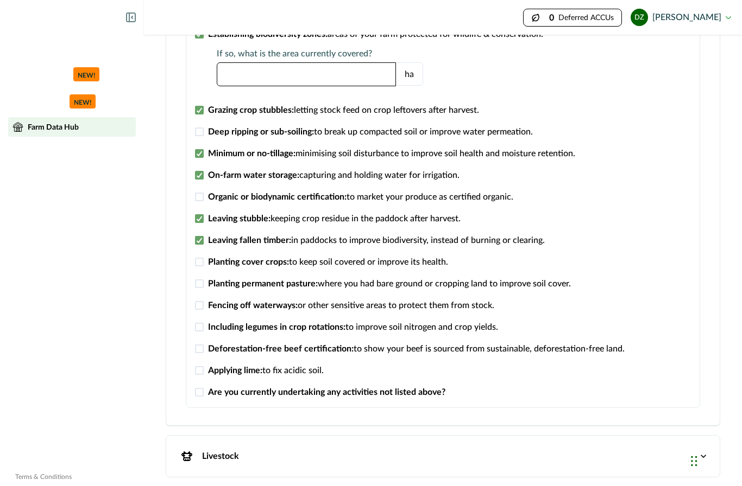
click at [231, 450] on p "Livestock" at bounding box center [220, 456] width 37 height 13
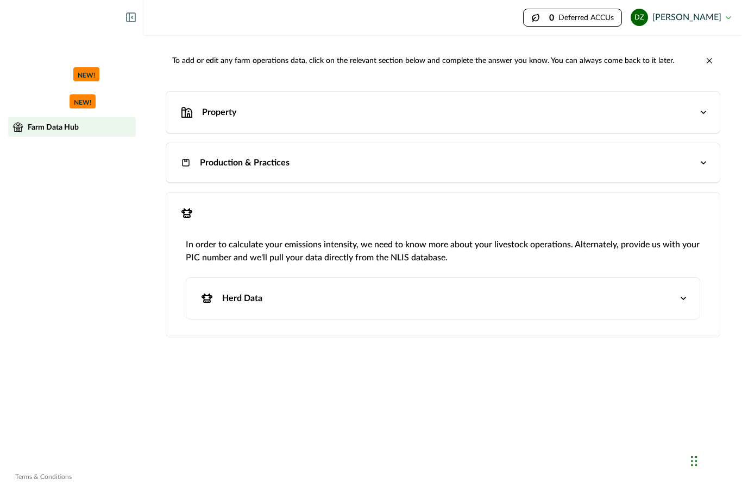
click at [407, 289] on div "Herd Data" at bounding box center [437, 299] width 480 height 20
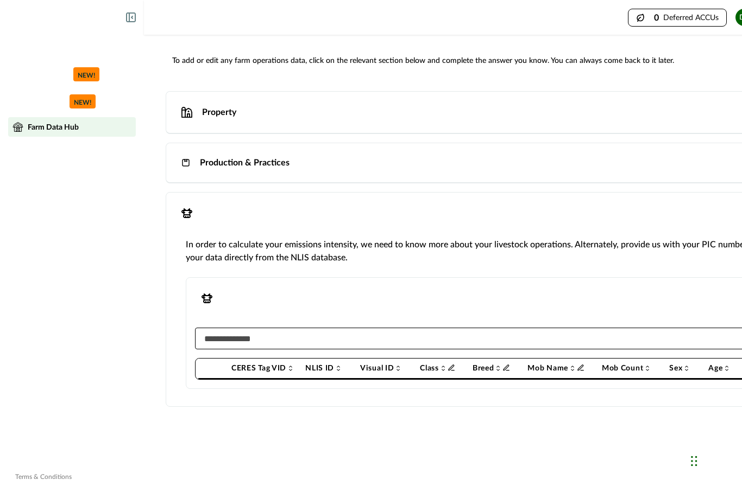
click at [381, 328] on input at bounding box center [495, 339] width 600 height 22
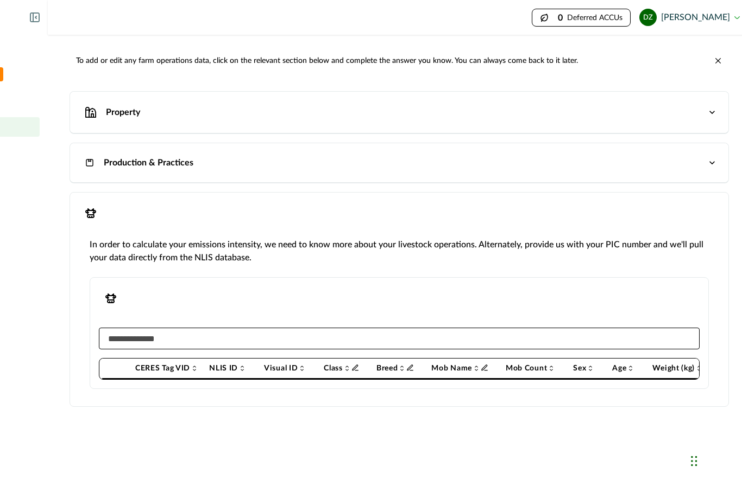
scroll to position [45, 105]
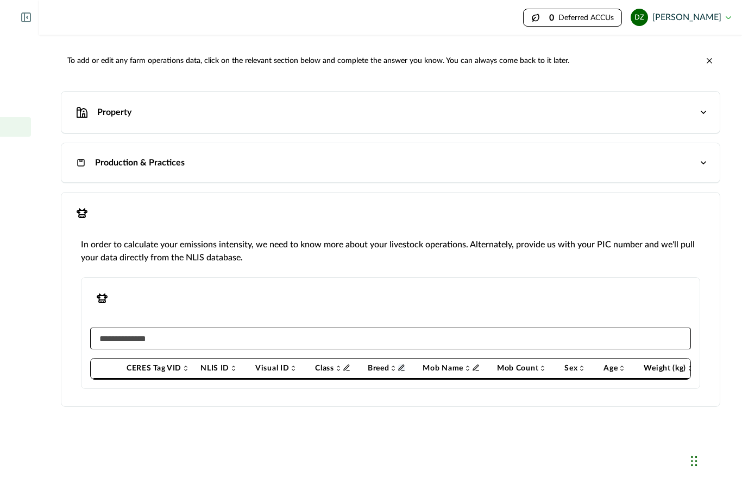
click at [403, 365] on icon "Info" at bounding box center [400, 367] width 5 height 5
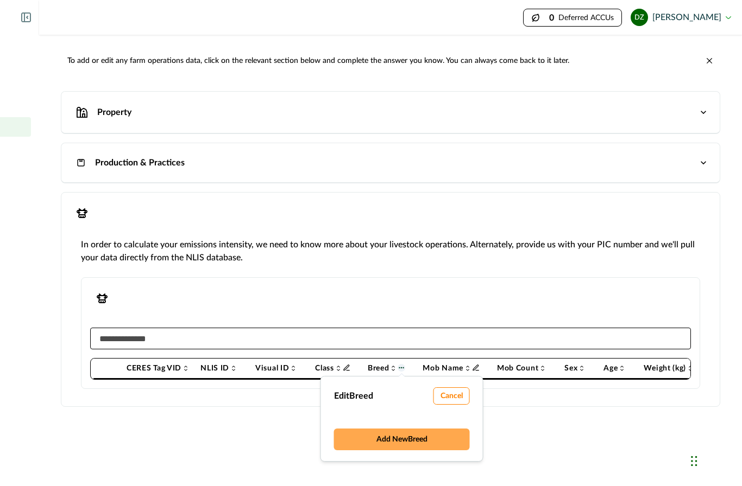
click at [407, 429] on button "Add New Breed" at bounding box center [402, 440] width 136 height 22
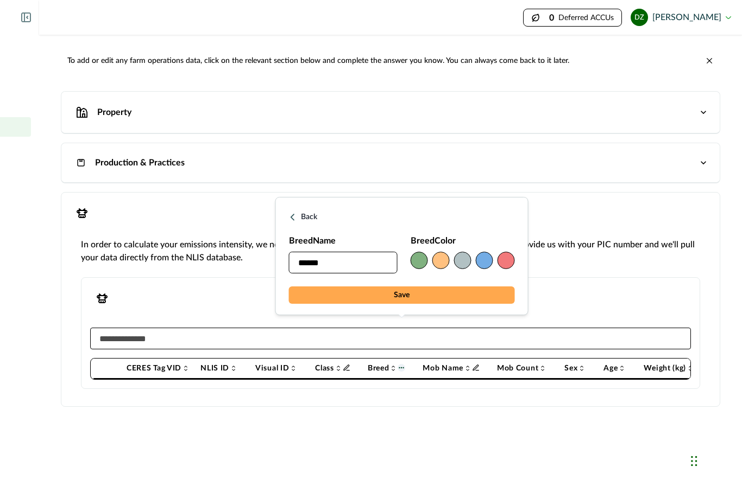
click at [410, 300] on button "Save" at bounding box center [402, 295] width 226 height 17
click at [406, 298] on button "Save" at bounding box center [402, 295] width 226 height 17
click at [352, 262] on input "******" at bounding box center [343, 263] width 109 height 22
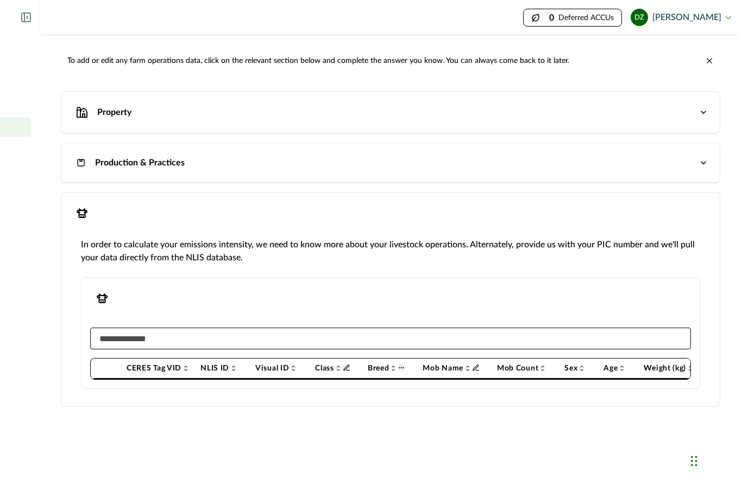
click at [347, 364] on icon "Info" at bounding box center [347, 368] width 8 height 8
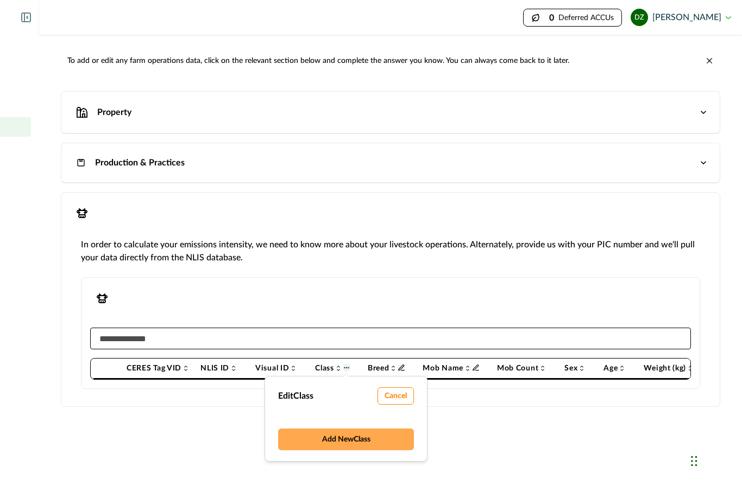
click at [339, 429] on button "Add New Class" at bounding box center [346, 440] width 136 height 22
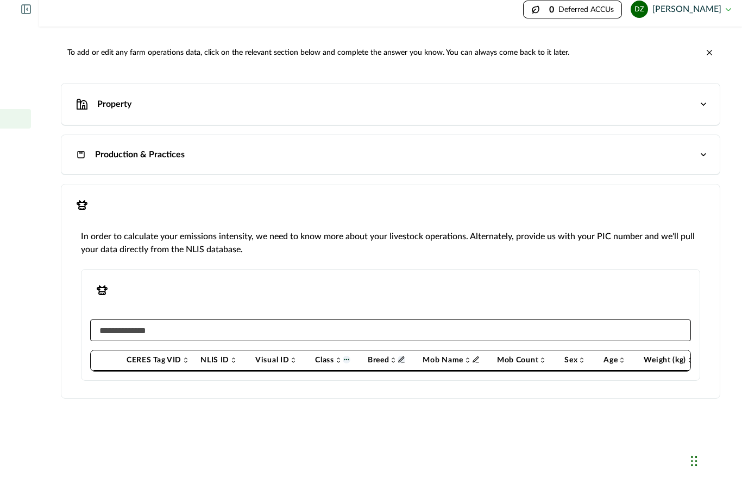
click at [299, 320] on input at bounding box center [390, 331] width 600 height 22
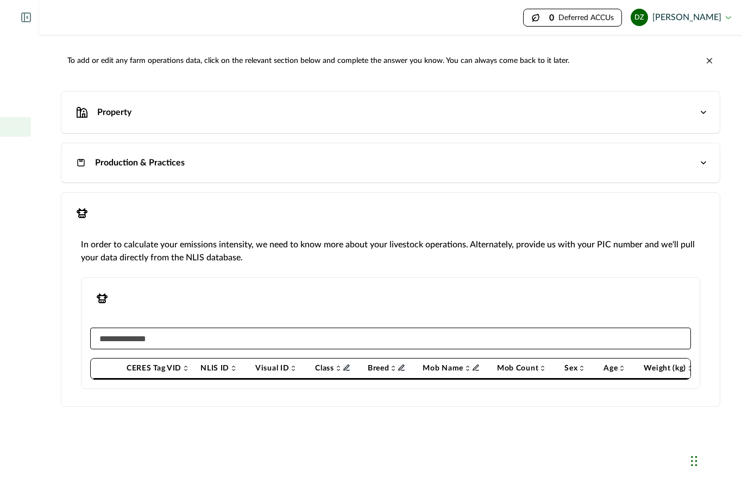
click at [541, 364] on icon at bounding box center [542, 368] width 9 height 9
click at [545, 368] on icon at bounding box center [543, 369] width 4 height 2
click at [582, 364] on icon at bounding box center [581, 368] width 9 height 9
click at [623, 364] on icon at bounding box center [621, 368] width 9 height 9
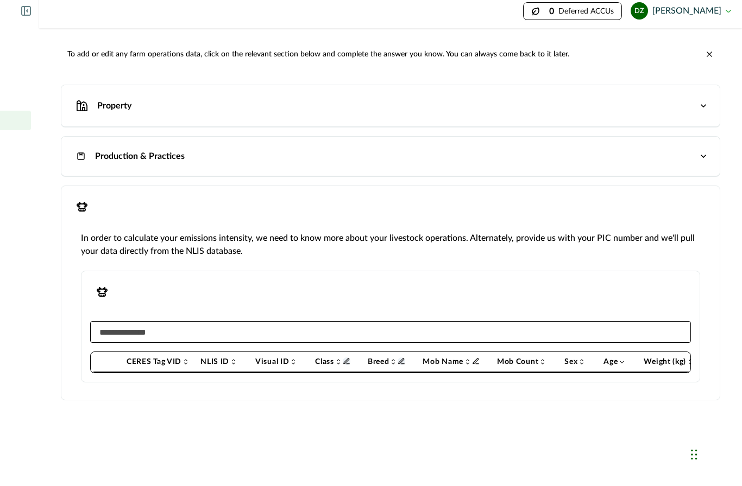
scroll to position [0, 105]
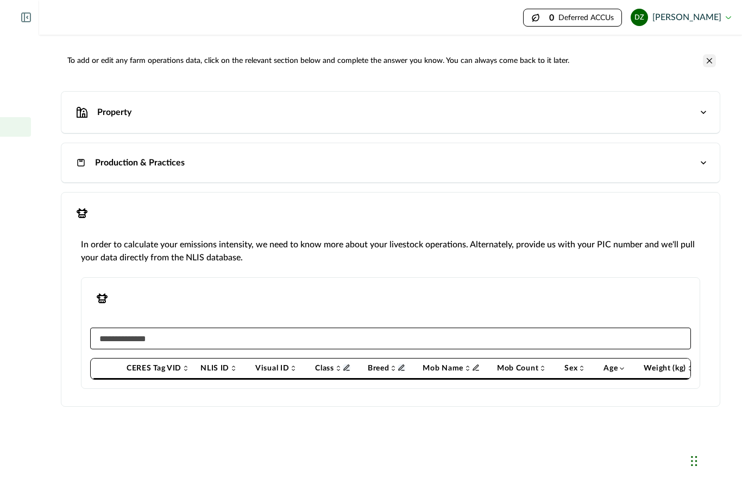
click at [707, 63] on icon "Close" at bounding box center [708, 60] width 5 height 5
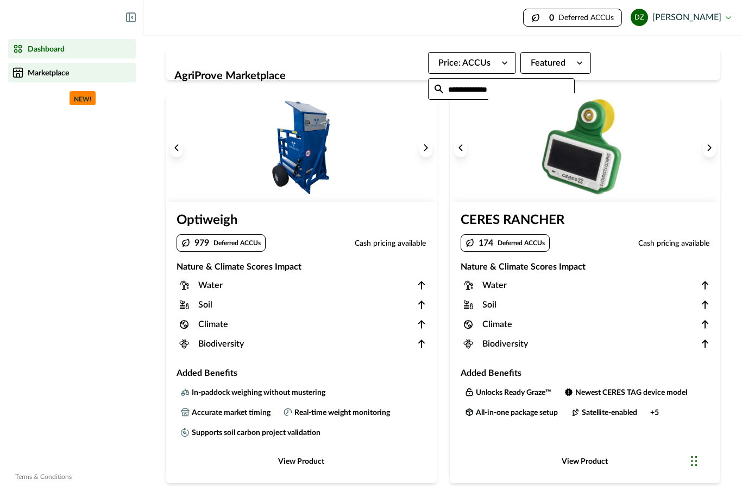
click at [40, 52] on p "Dashboard" at bounding box center [46, 49] width 37 height 9
